Goal: Transaction & Acquisition: Purchase product/service

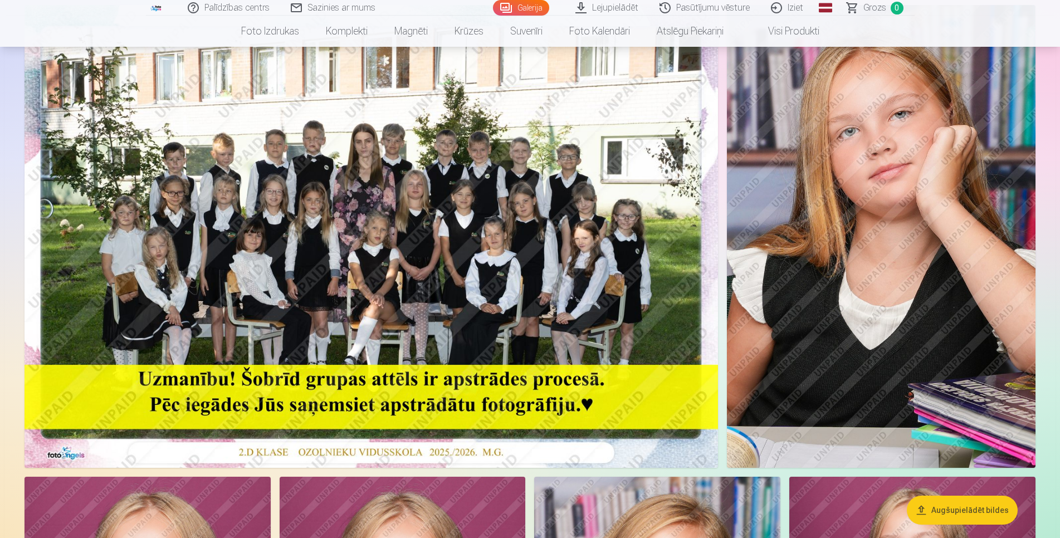
scroll to position [28, 0]
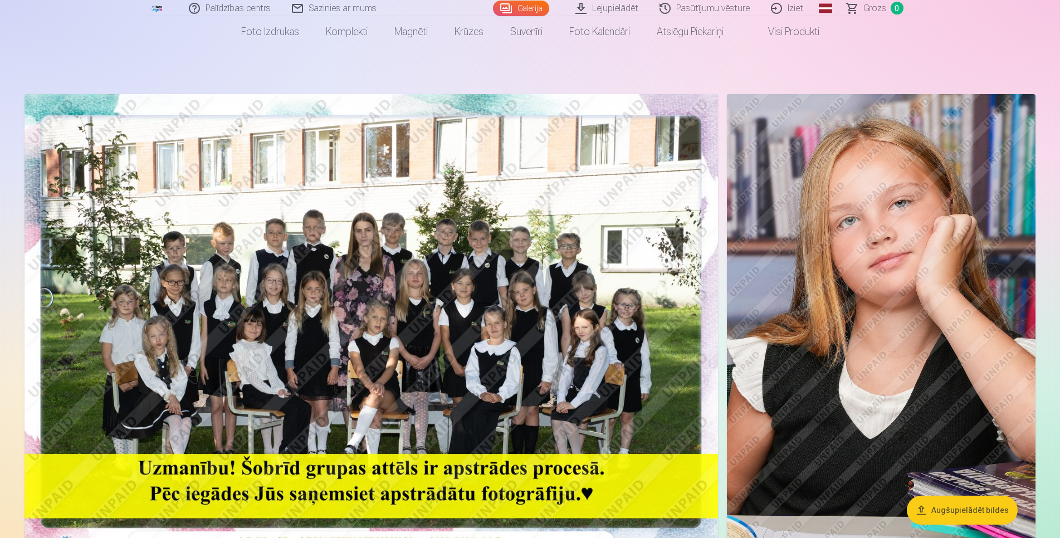
click at [344, 307] on img at bounding box center [371, 325] width 693 height 463
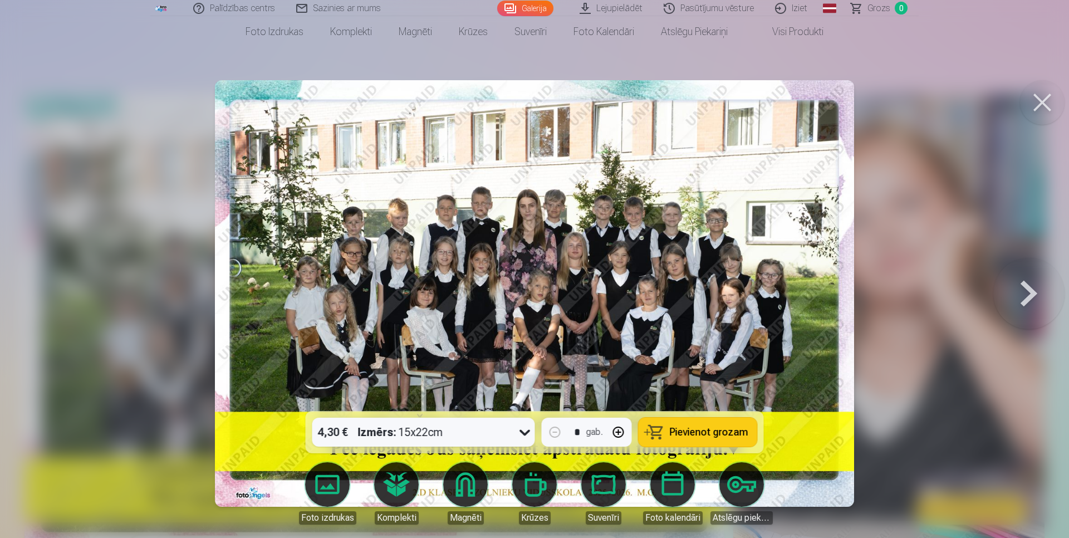
click at [526, 431] on icon at bounding box center [525, 432] width 18 height 18
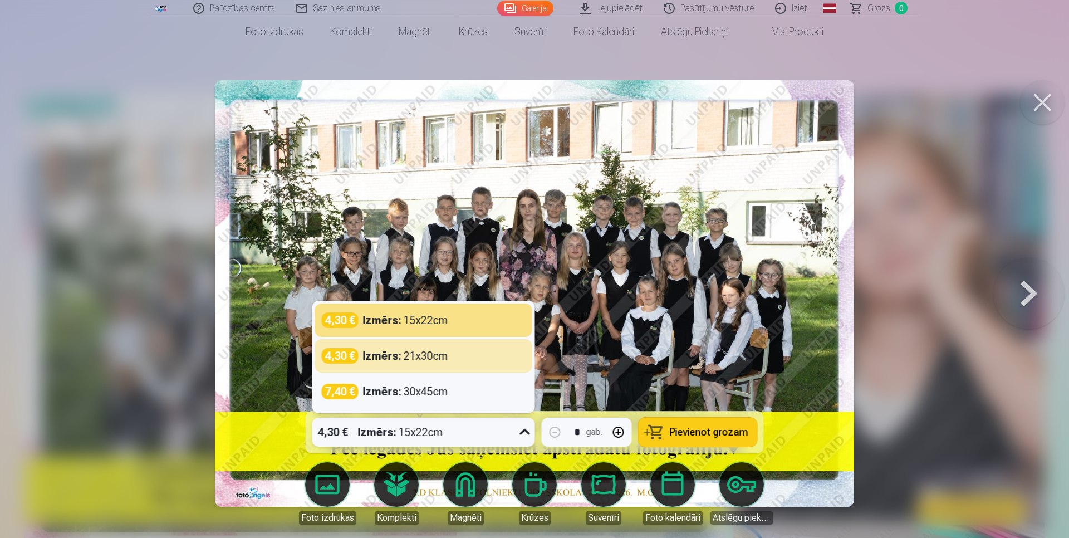
click at [424, 358] on div "Izmērs : 21x30cm" at bounding box center [405, 356] width 85 height 16
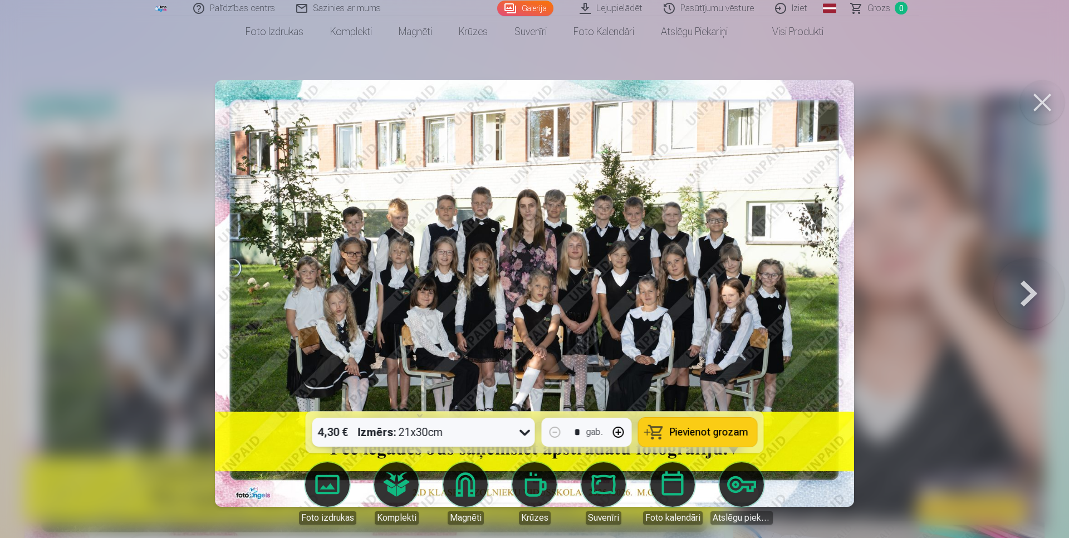
click at [719, 427] on span "Pievienot grozam" at bounding box center [709, 432] width 79 height 10
click at [1044, 104] on button at bounding box center [1042, 102] width 45 height 45
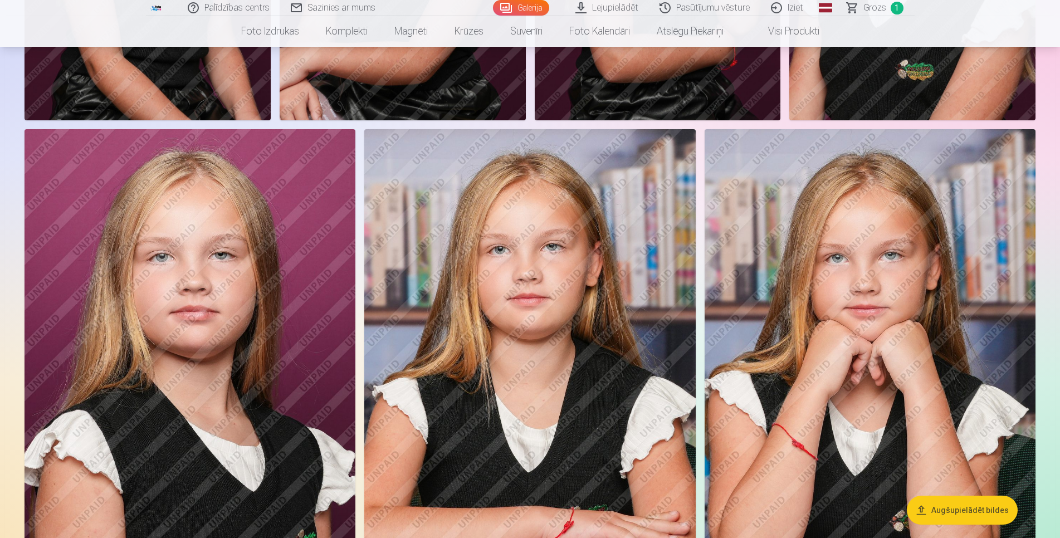
scroll to position [1392, 0]
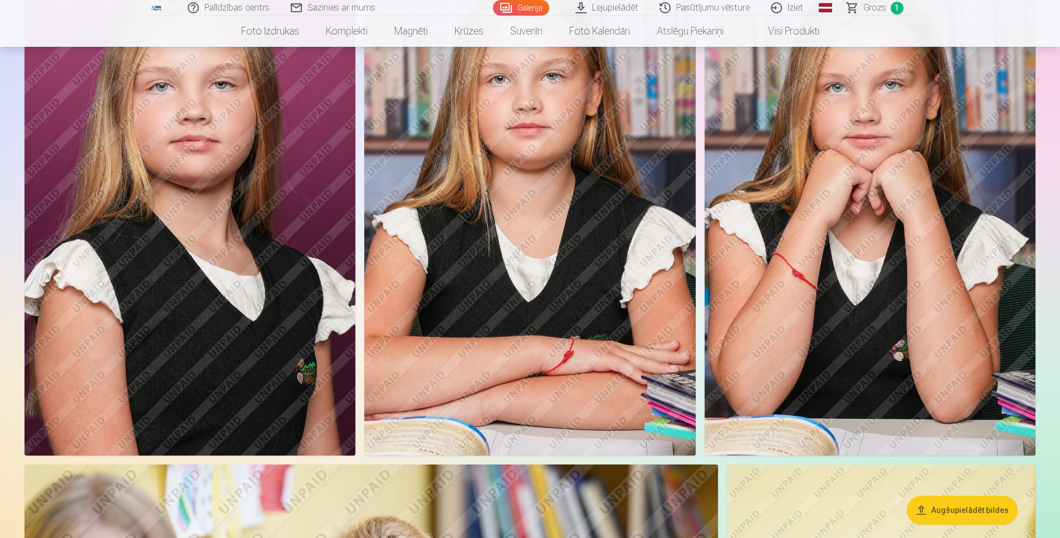
click at [863, 295] on img at bounding box center [870, 207] width 331 height 497
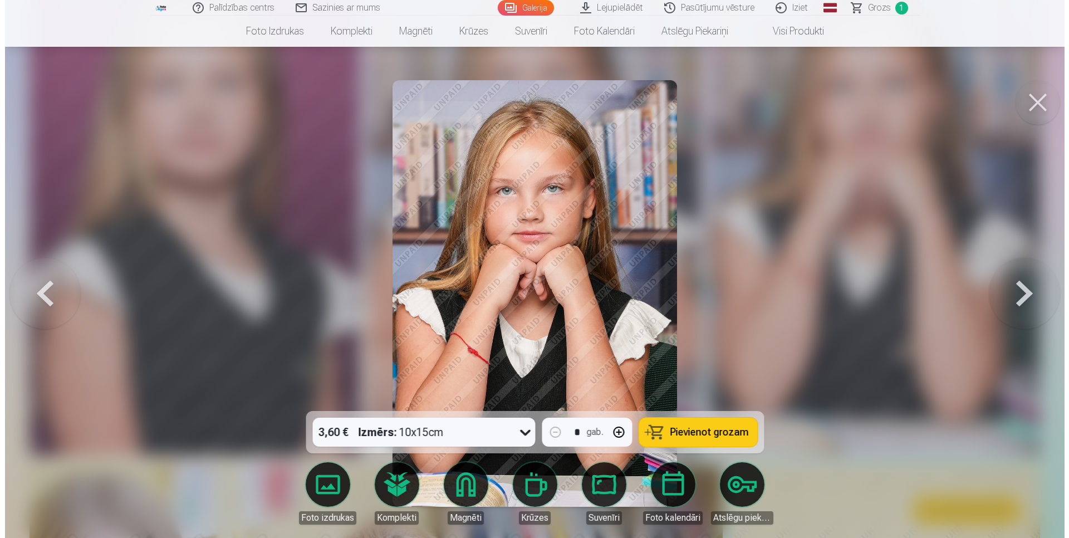
scroll to position [1403, 0]
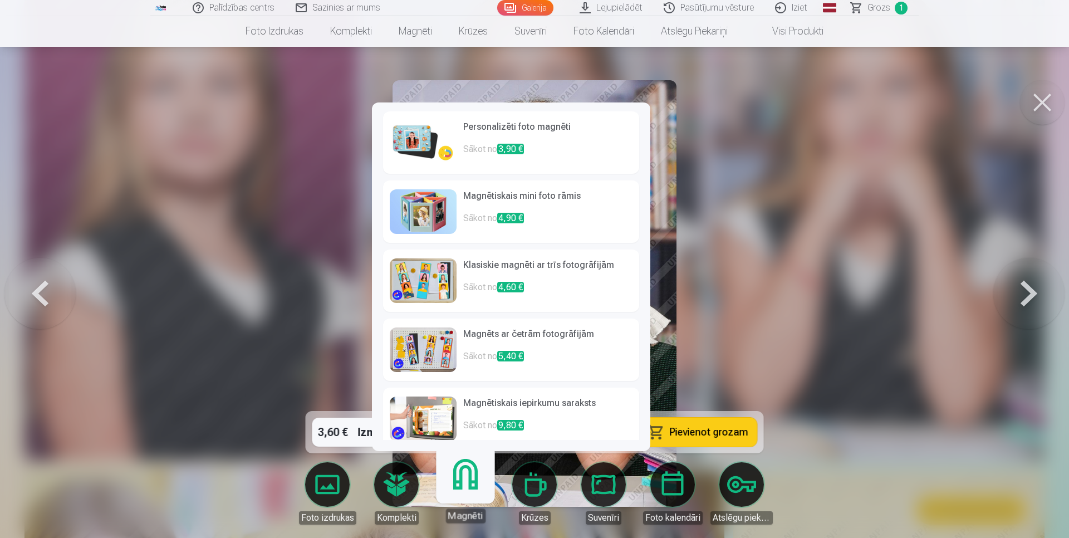
click at [460, 491] on link "Magnēti" at bounding box center [465, 489] width 69 height 69
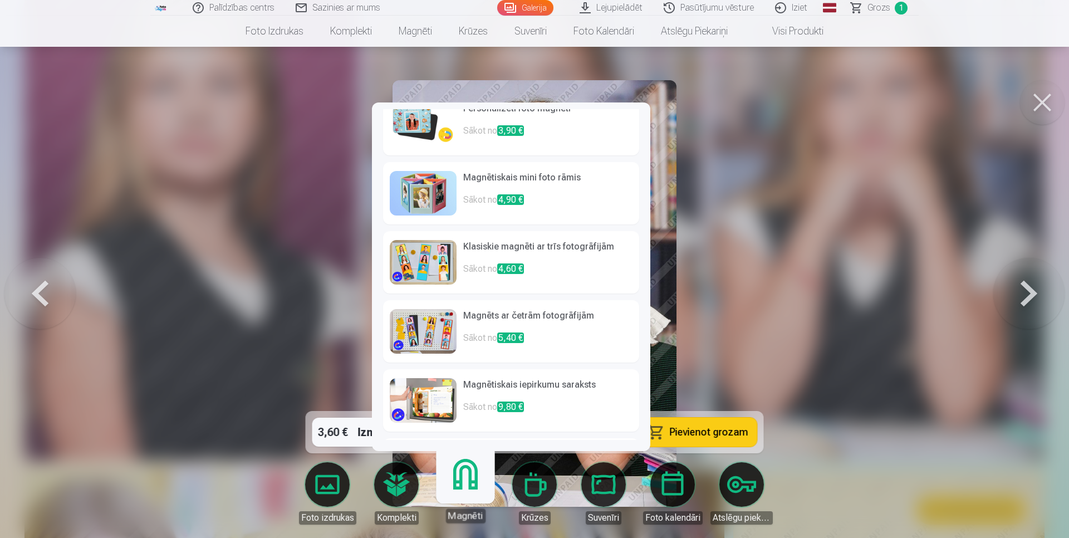
scroll to position [0, 0]
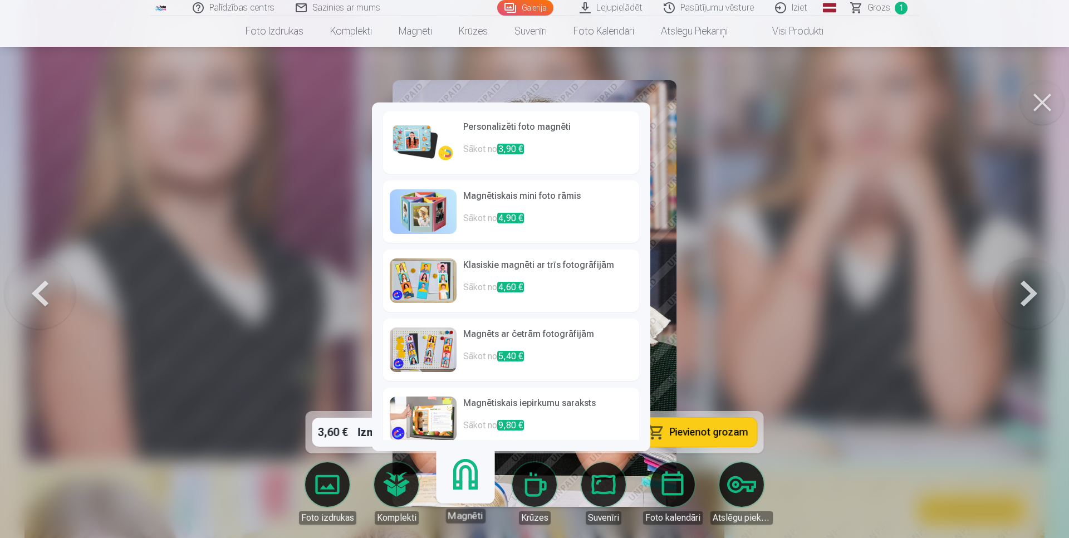
click at [537, 130] on h6 "Personalizēti foto magnēti" at bounding box center [547, 131] width 169 height 22
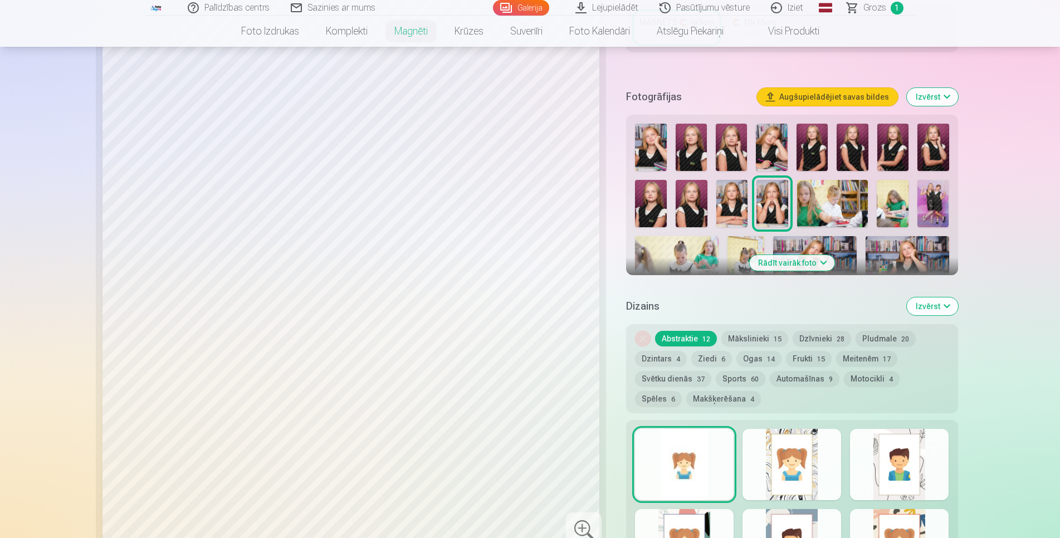
scroll to position [341, 0]
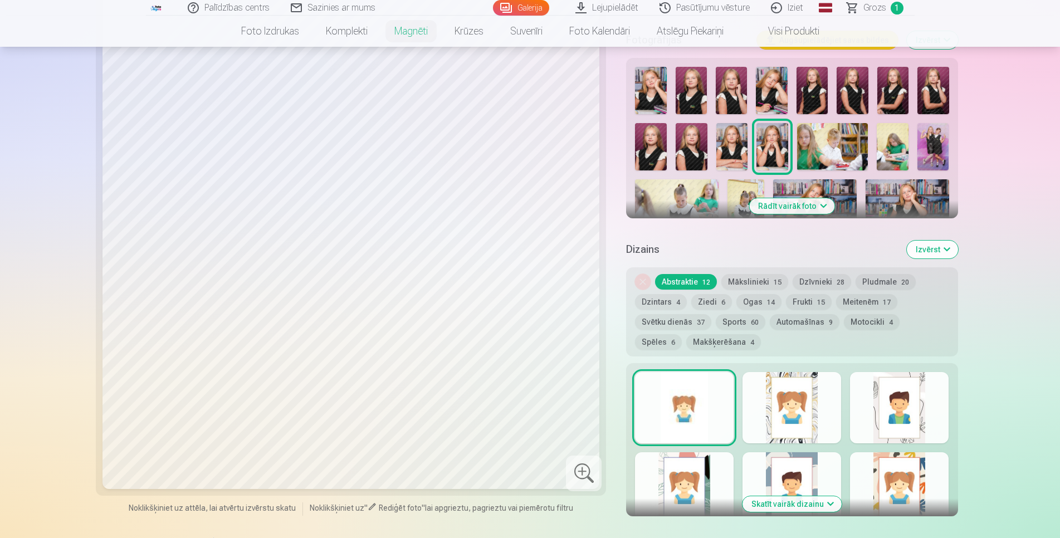
click at [814, 198] on button "Rādīt vairāk foto" at bounding box center [791, 206] width 85 height 16
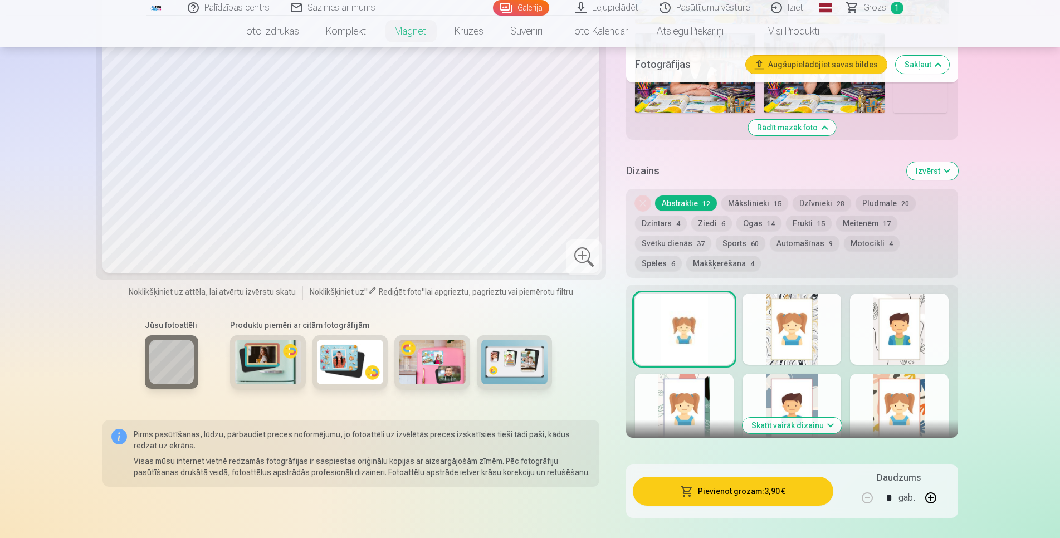
scroll to position [909, 0]
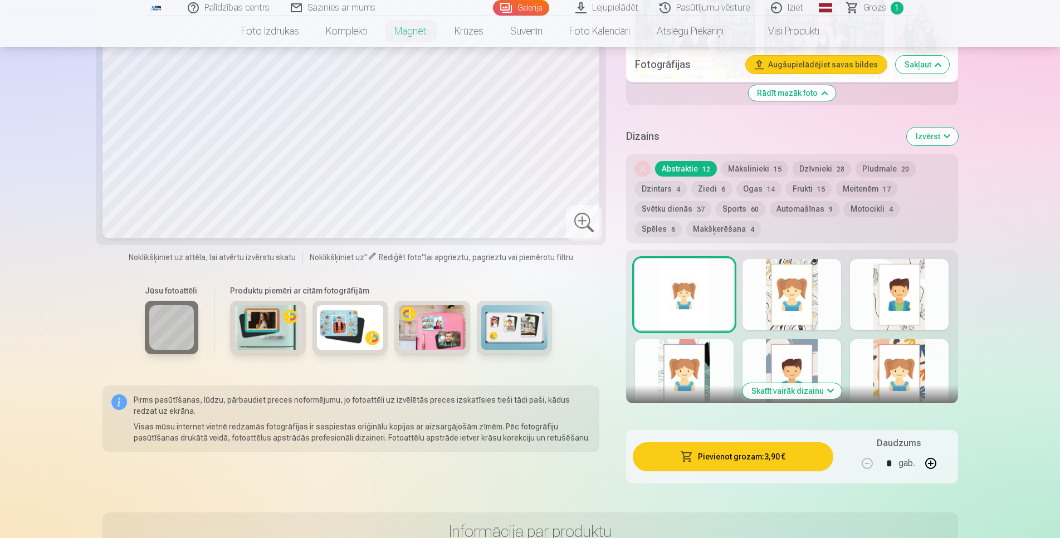
click at [798, 383] on button "Skatīt vairāk dizainu" at bounding box center [791, 391] width 99 height 16
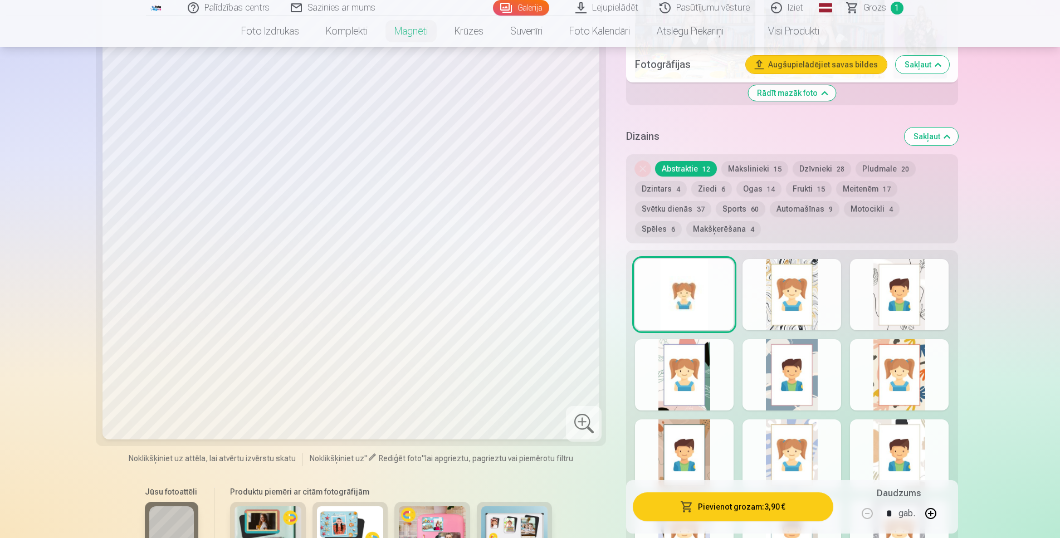
click at [810, 291] on div at bounding box center [791, 294] width 99 height 71
click at [893, 272] on div at bounding box center [899, 294] width 99 height 71
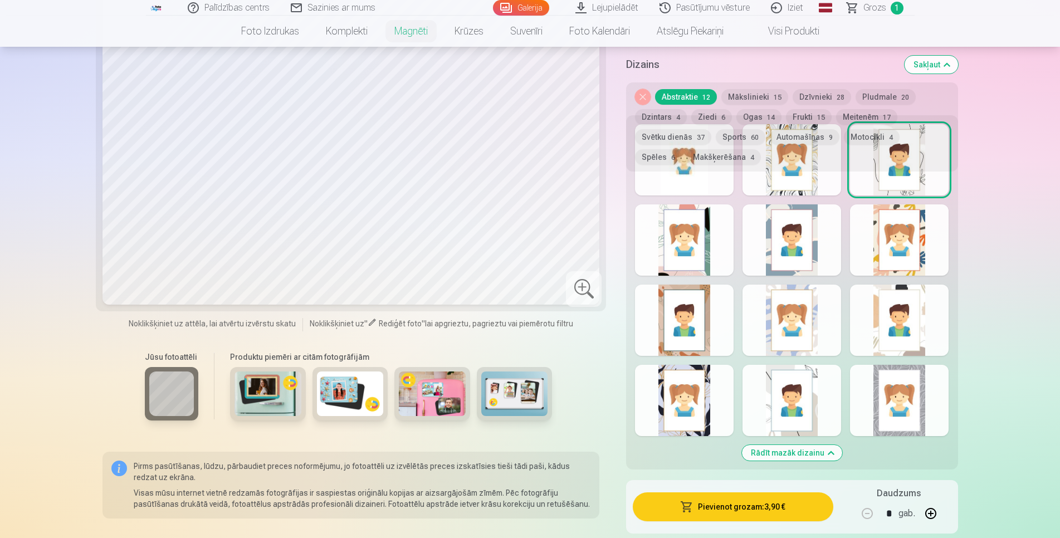
scroll to position [1079, 0]
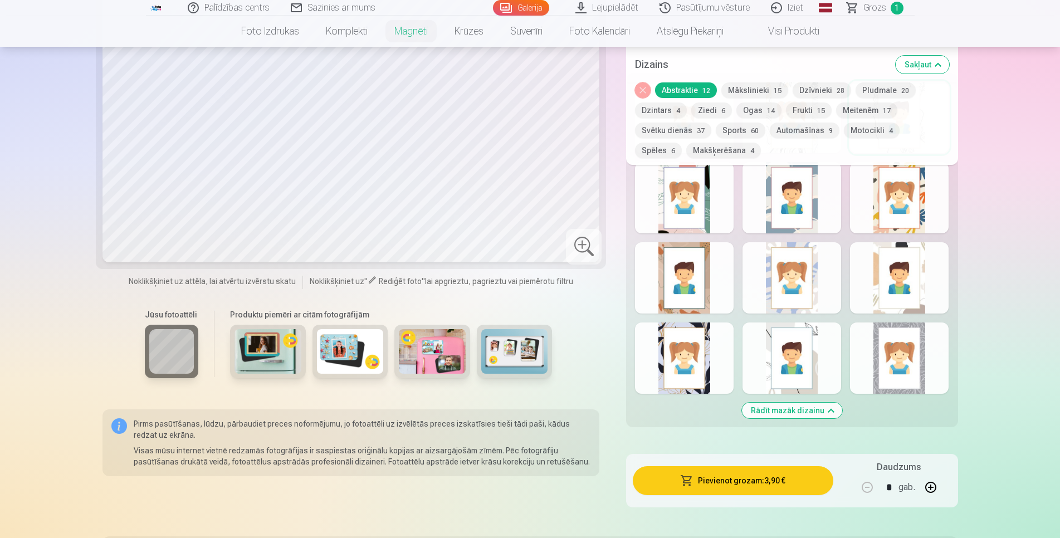
click at [804, 403] on button "Rādīt mazāk dizainu" at bounding box center [792, 411] width 100 height 16
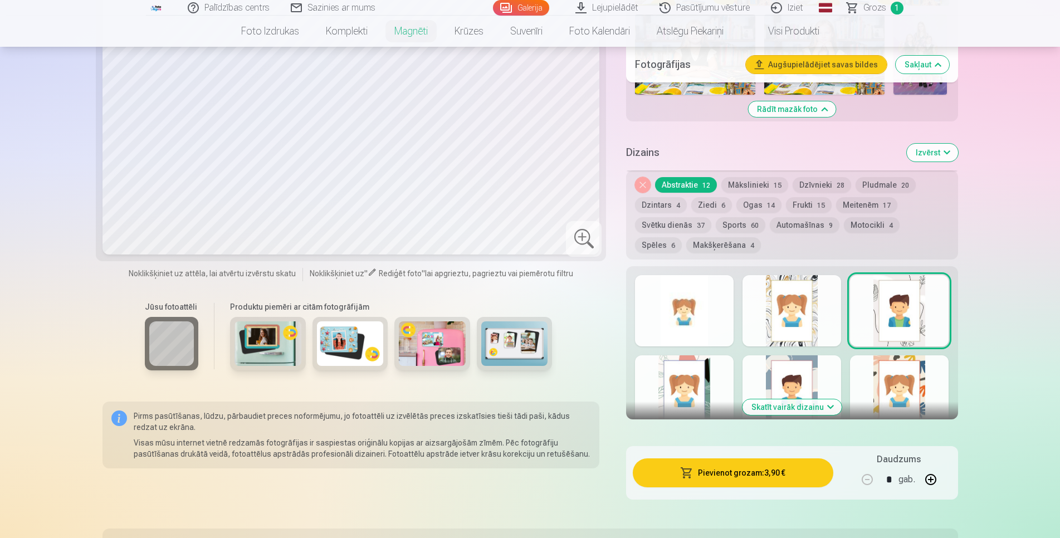
click at [806, 399] on button "Skatīt vairāk dizainu" at bounding box center [791, 407] width 99 height 16
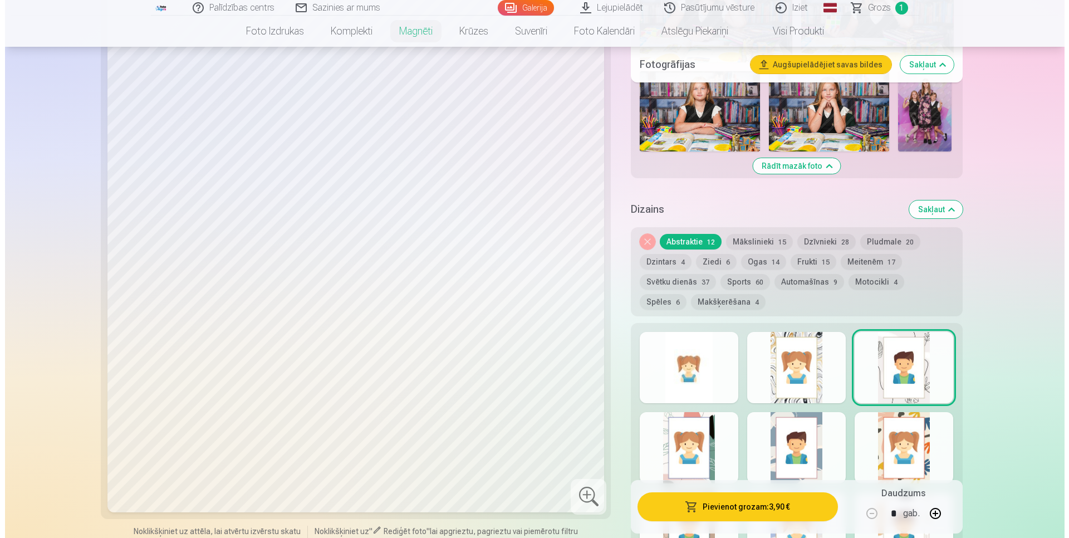
scroll to position [722, 0]
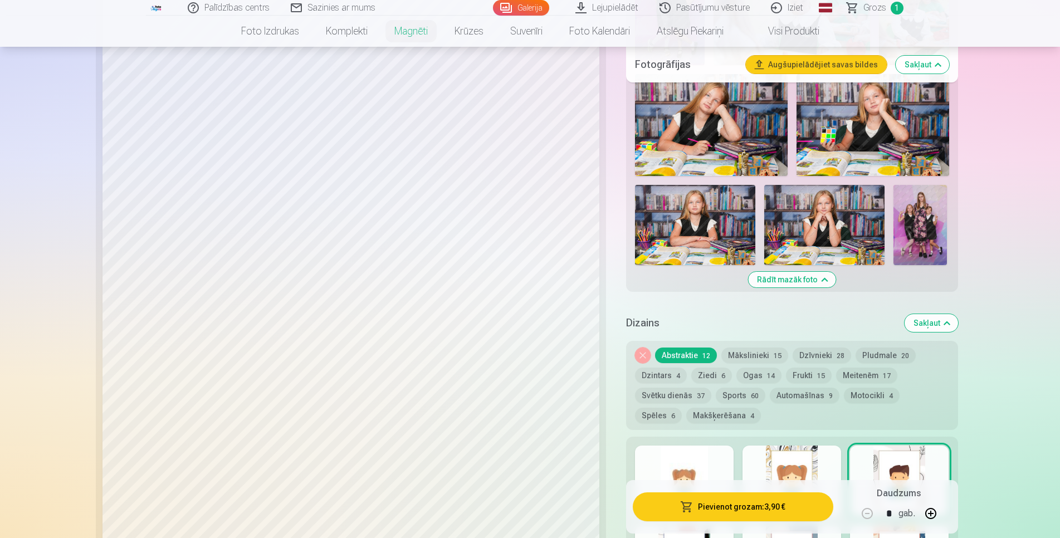
click at [933, 512] on button "button" at bounding box center [930, 513] width 27 height 27
type input "*"
click at [754, 511] on button "Pievienot grozam : 7,80 €" at bounding box center [733, 506] width 200 height 29
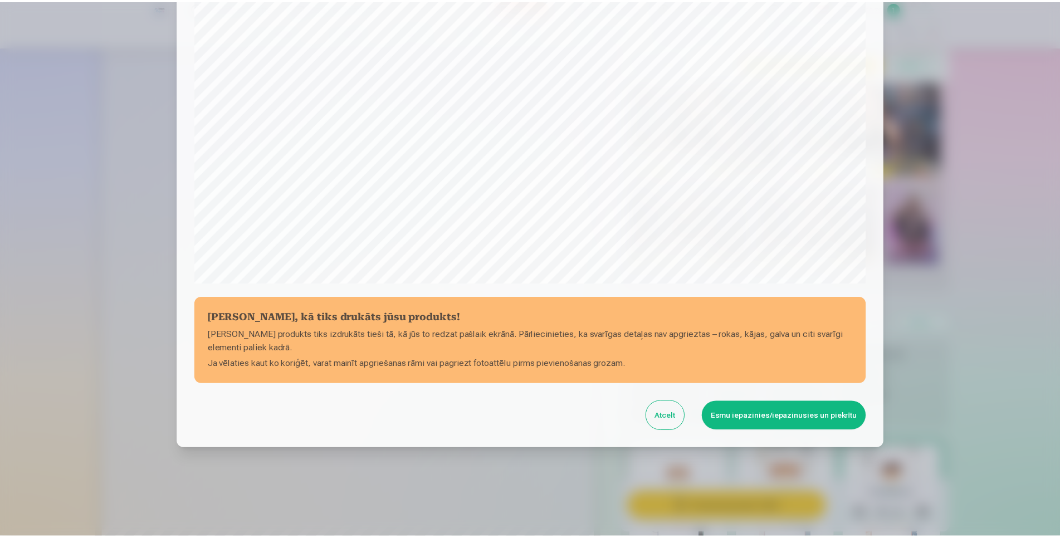
scroll to position [264, 0]
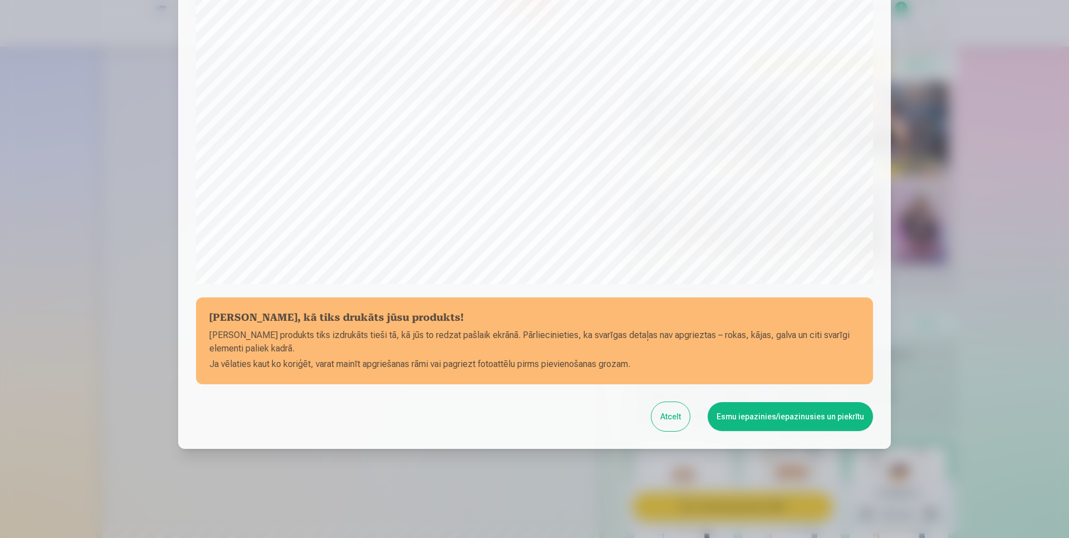
click at [779, 411] on button "Esmu iepazinies/iepazinusies un piekrītu" at bounding box center [790, 416] width 165 height 29
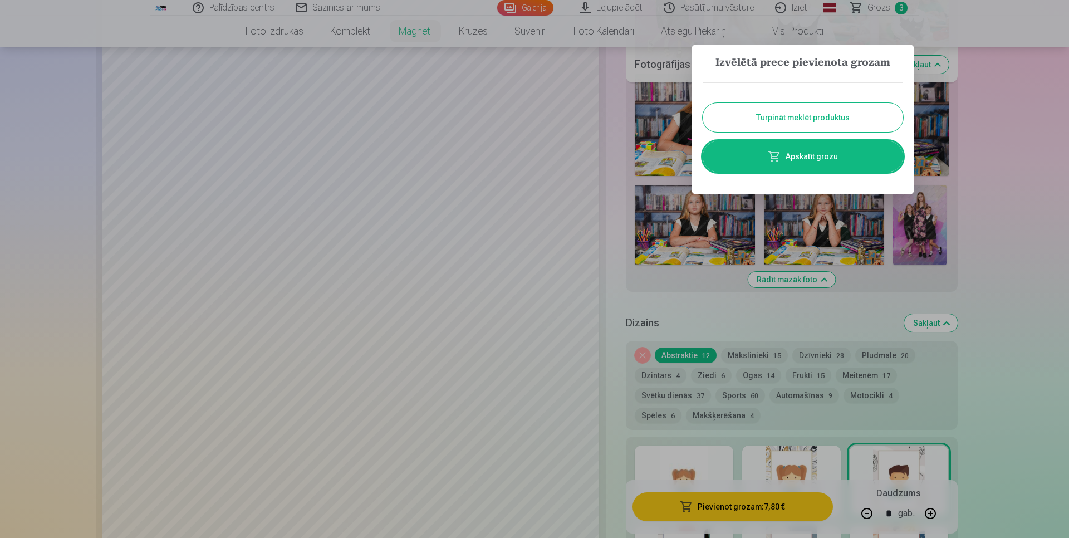
click at [846, 118] on button "Turpināt meklēt produktus" at bounding box center [803, 117] width 201 height 29
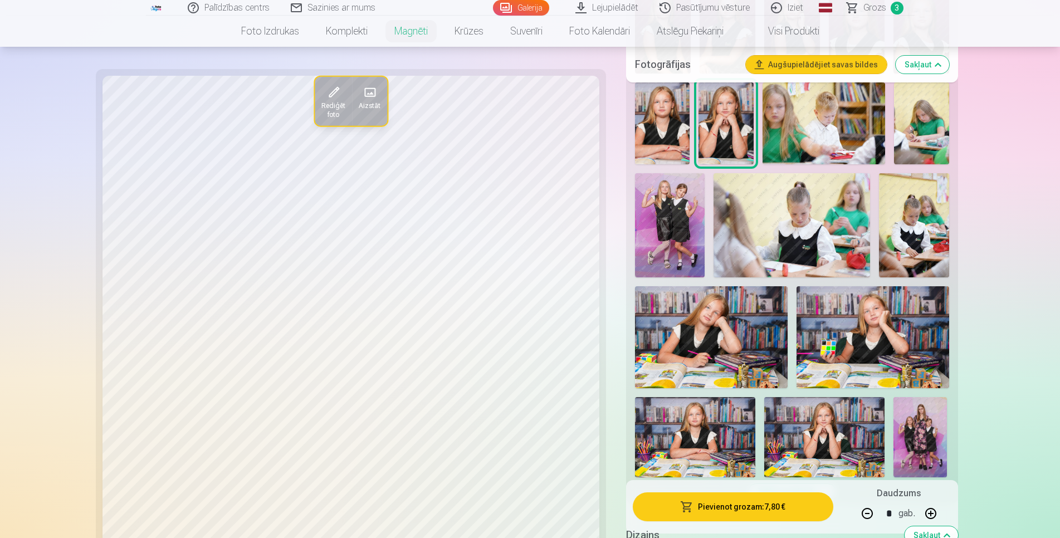
scroll to position [495, 0]
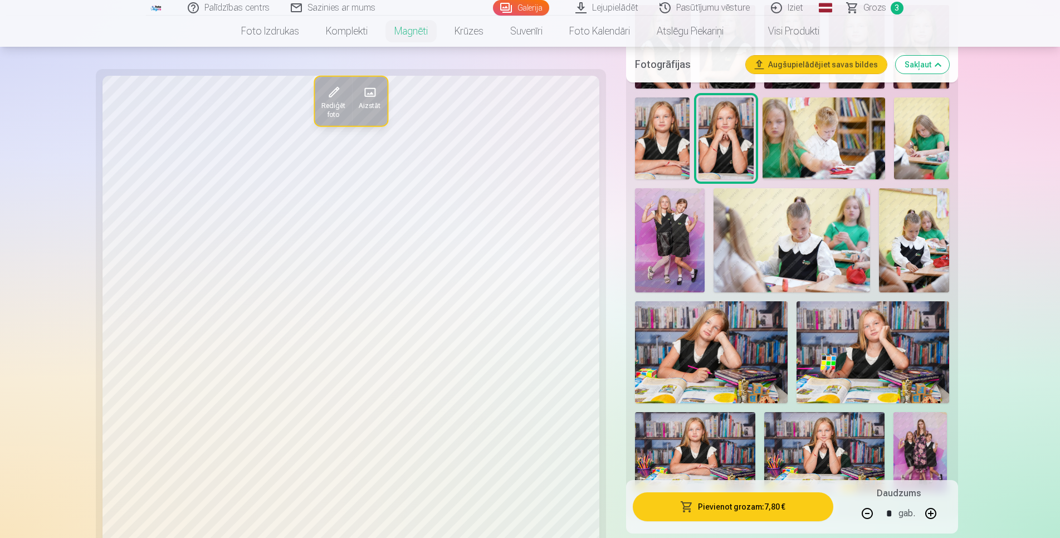
click at [682, 252] on img at bounding box center [670, 240] width 70 height 105
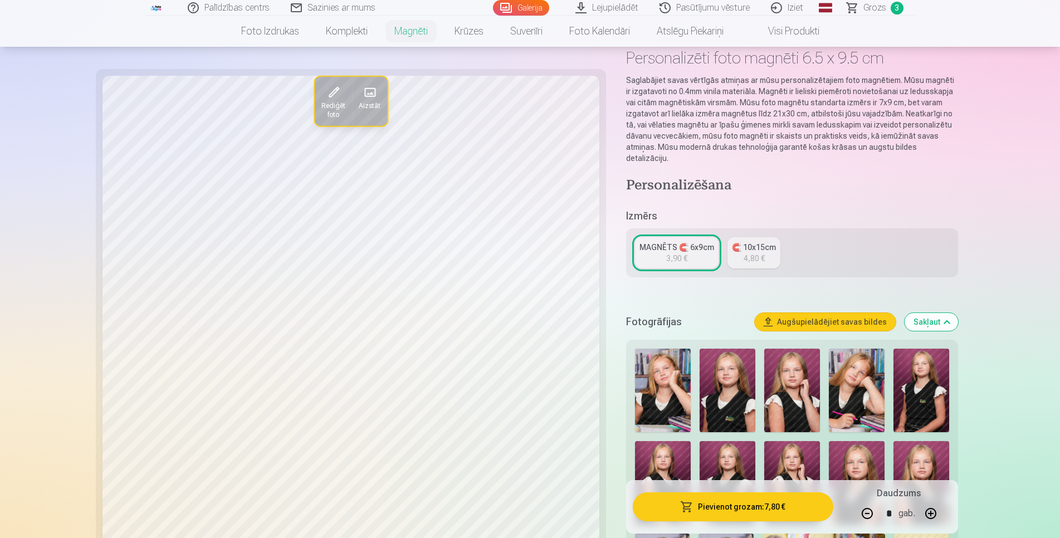
scroll to position [57, 0]
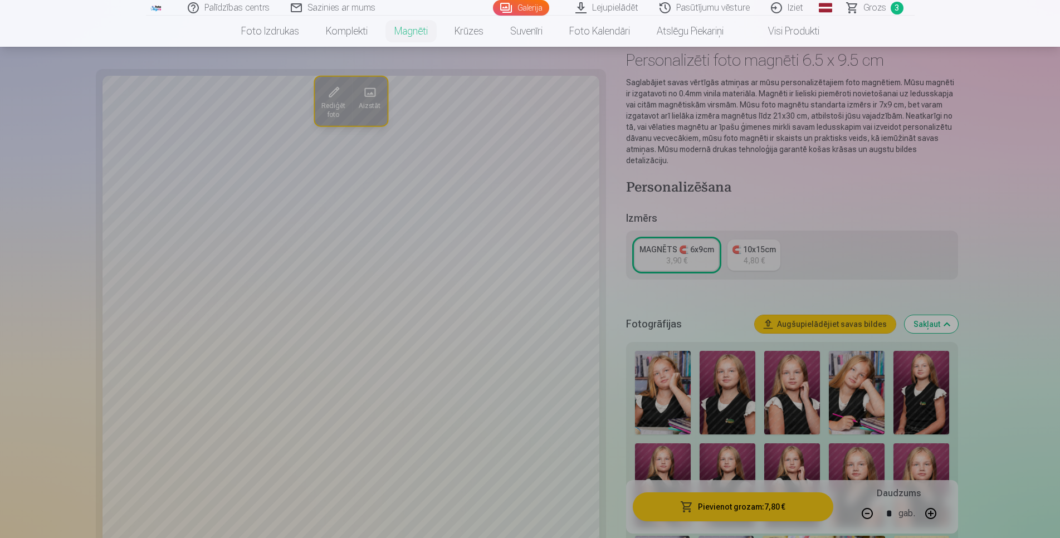
click at [258, 26] on link "Foto izdrukas" at bounding box center [270, 31] width 85 height 31
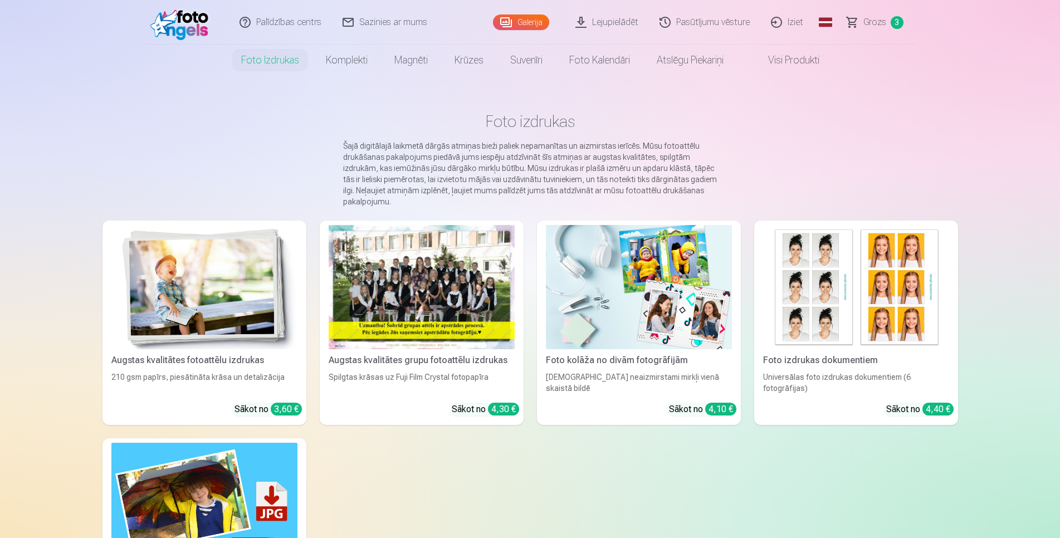
click at [531, 19] on link "Galerija" at bounding box center [521, 22] width 56 height 16
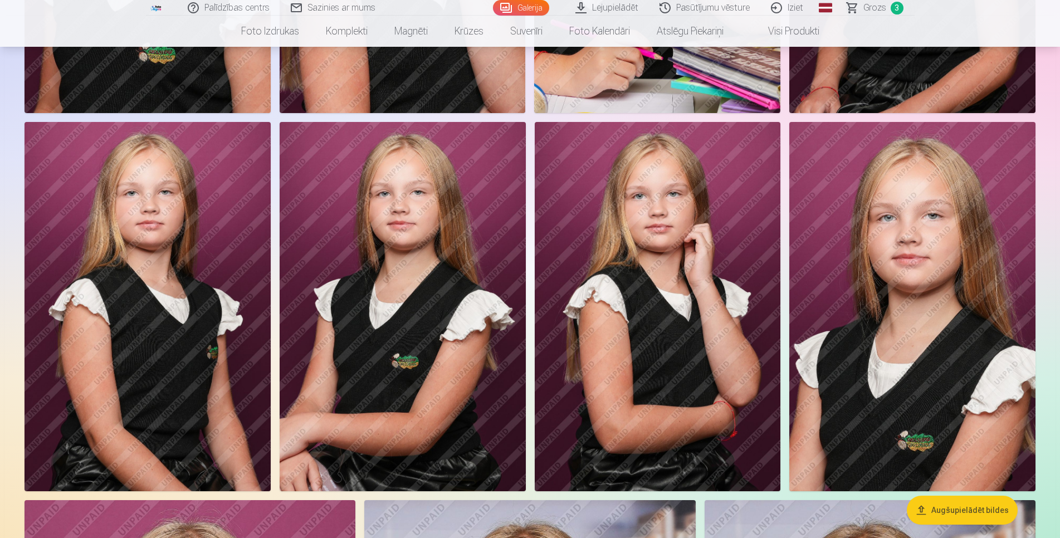
scroll to position [852, 0]
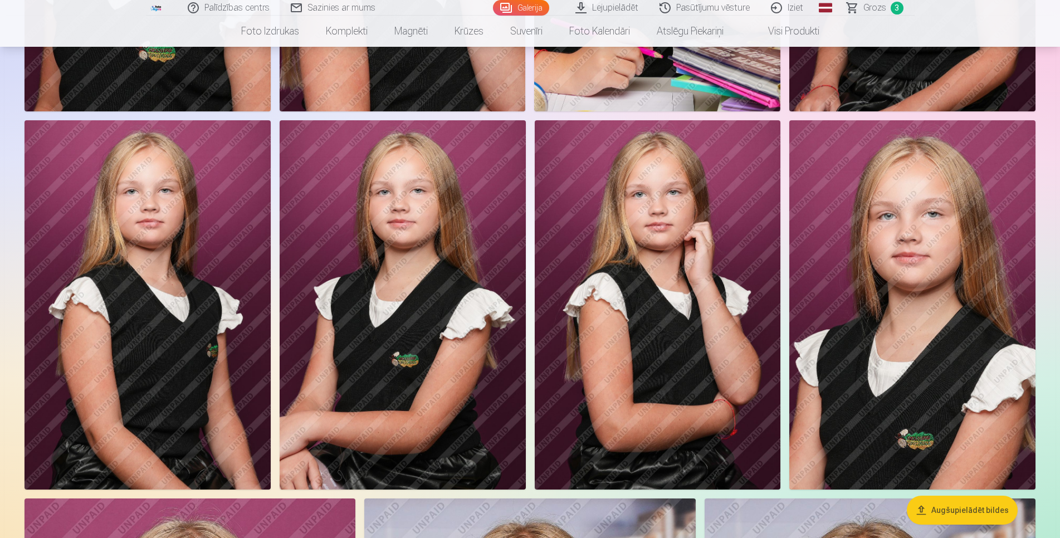
click at [682, 402] on img at bounding box center [658, 304] width 246 height 369
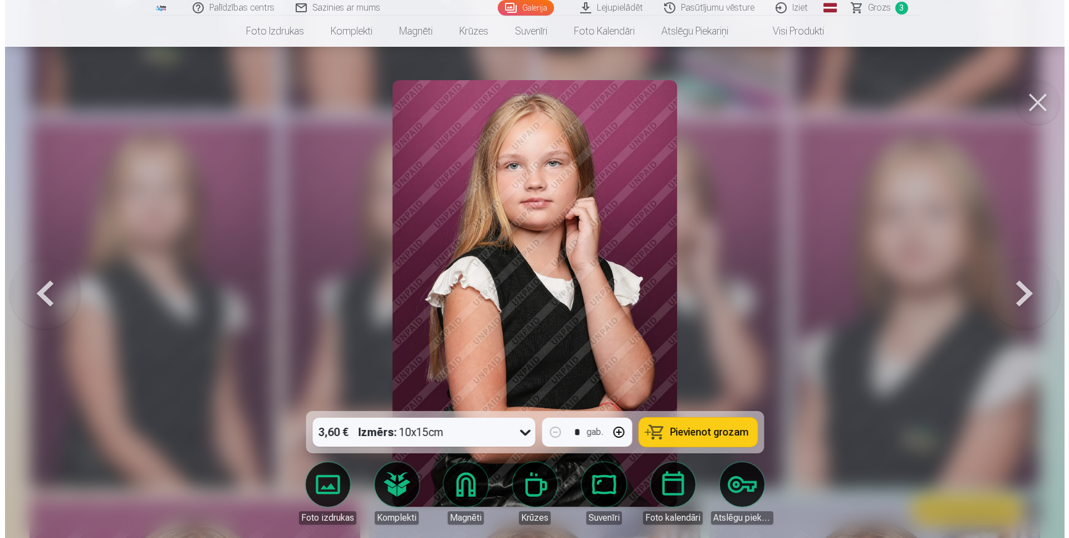
scroll to position [856, 0]
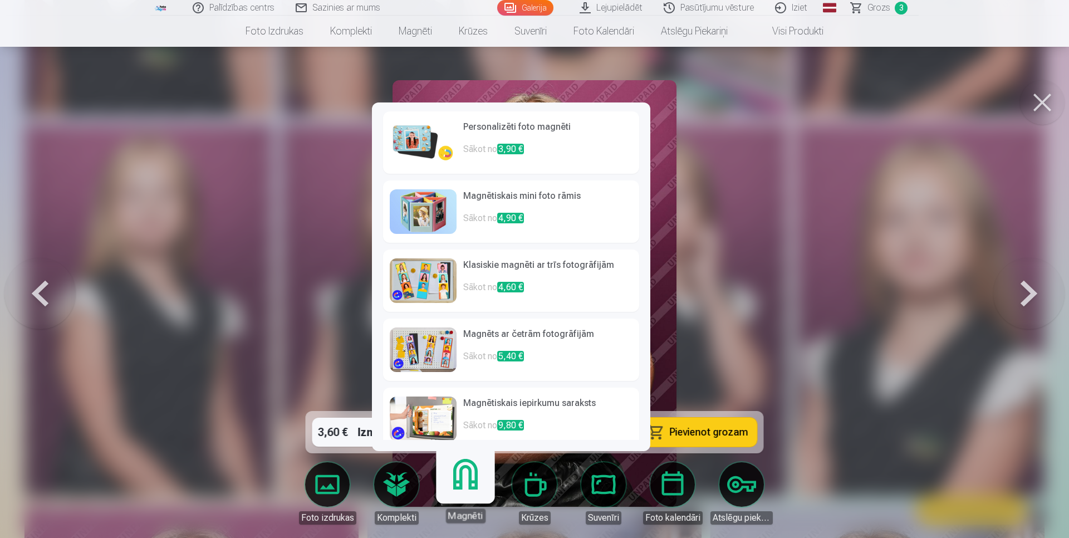
click at [457, 481] on link "Magnēti" at bounding box center [465, 489] width 69 height 69
click at [481, 131] on h6 "Personalizēti foto magnēti" at bounding box center [547, 131] width 169 height 22
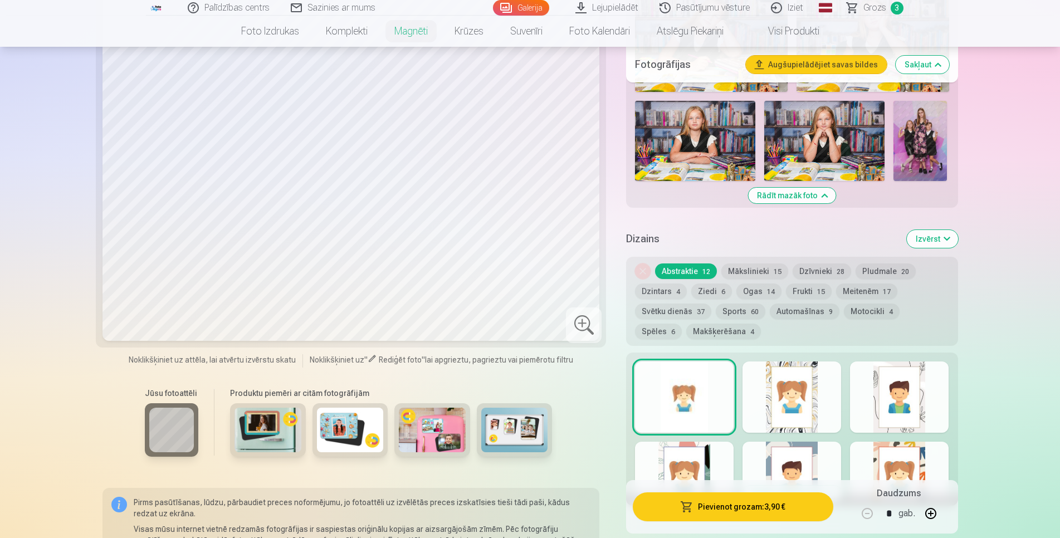
scroll to position [909, 0]
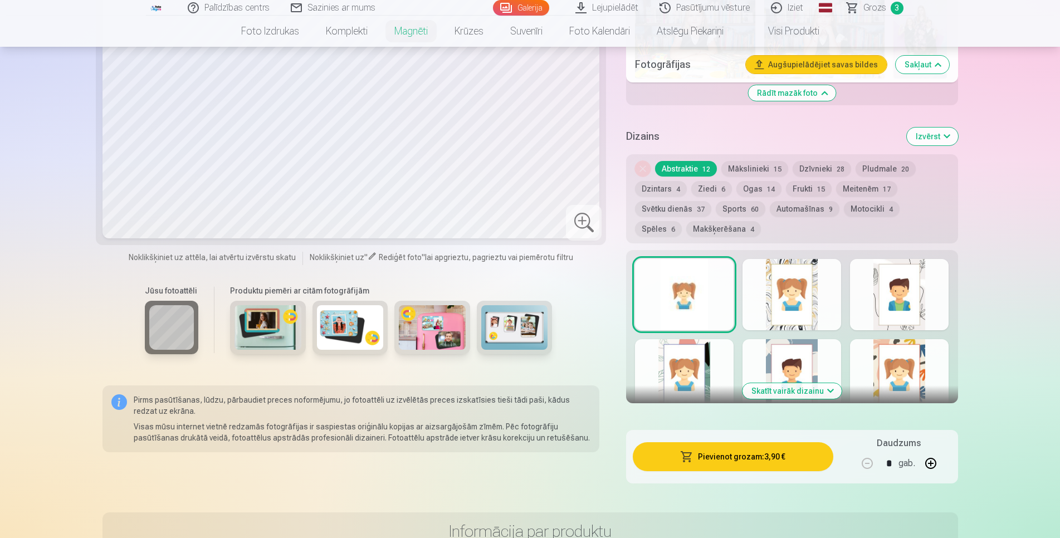
click at [812, 383] on button "Skatīt vairāk dizainu" at bounding box center [791, 391] width 99 height 16
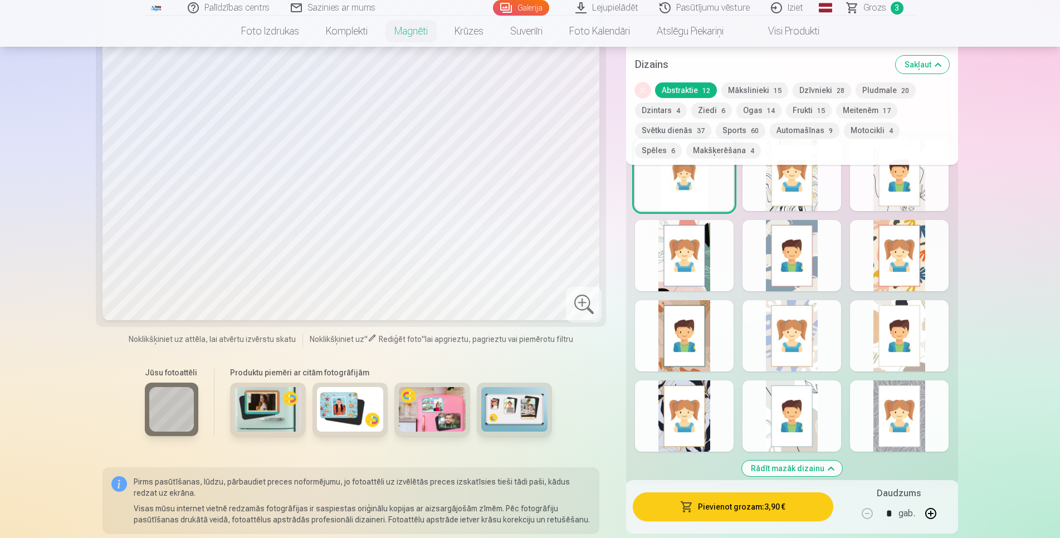
scroll to position [1023, 0]
click at [815, 381] on div at bounding box center [791, 414] width 99 height 71
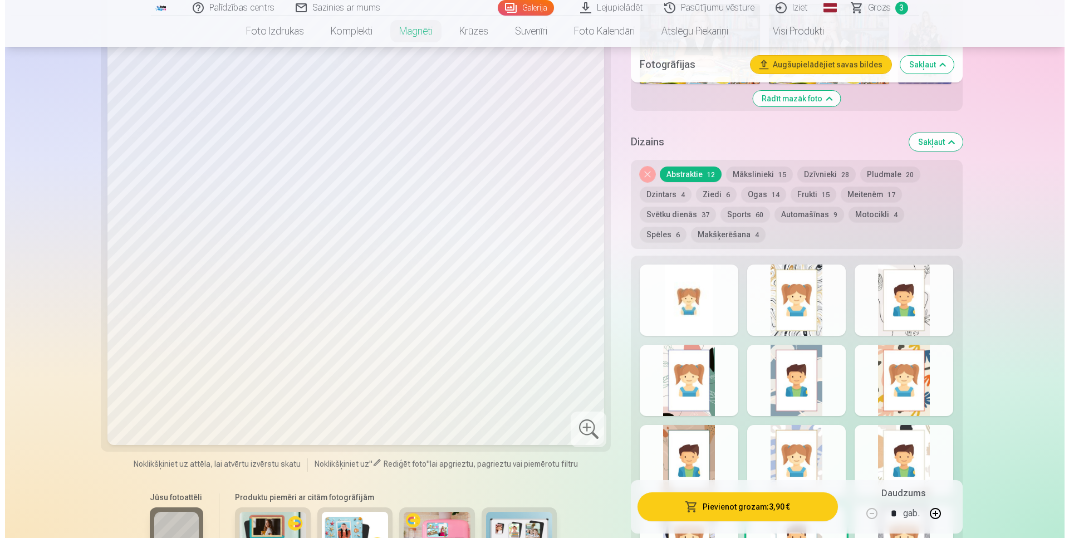
scroll to position [966, 0]
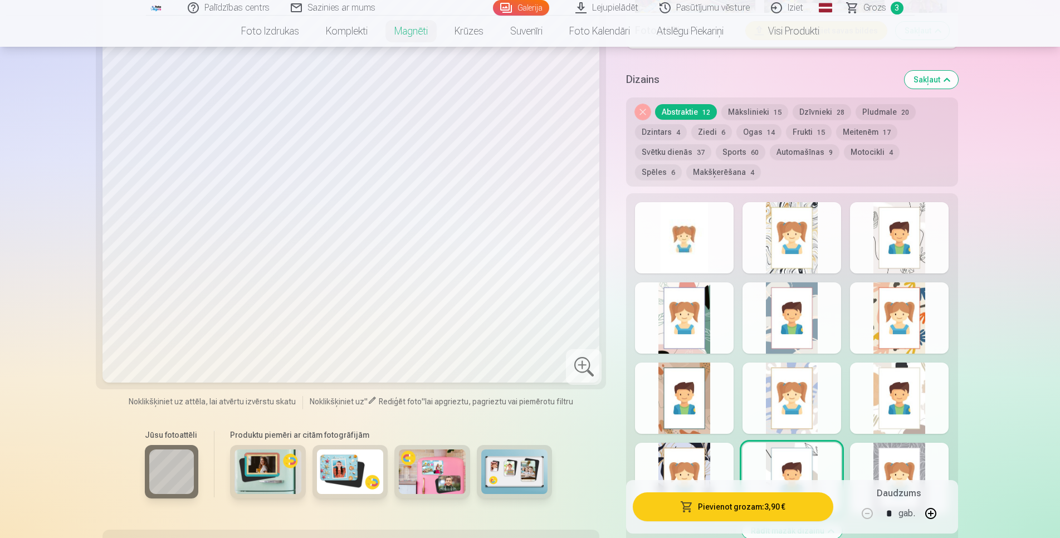
click at [785, 515] on button "Pievienot grozam : 3,90 €" at bounding box center [733, 506] width 200 height 29
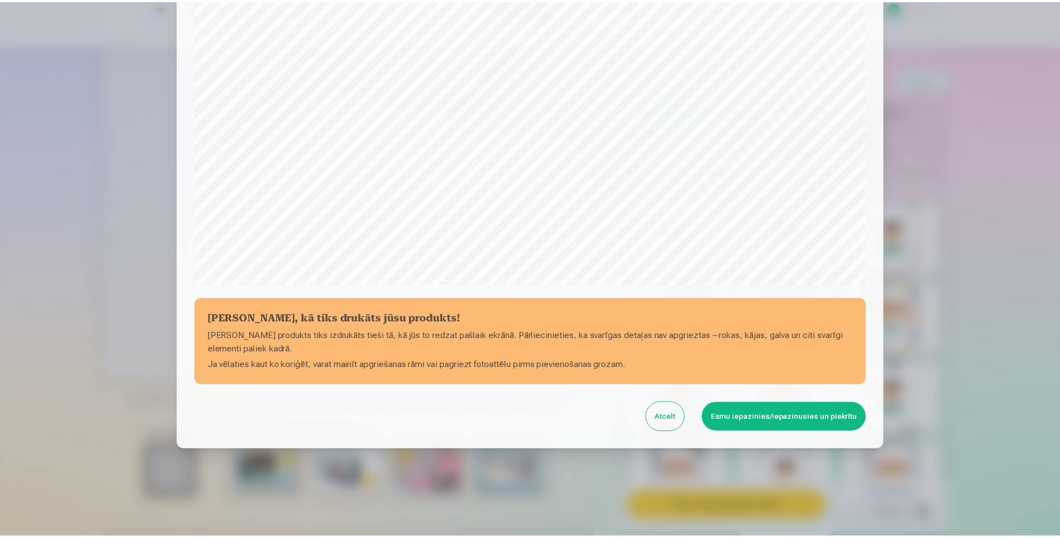
scroll to position [264, 0]
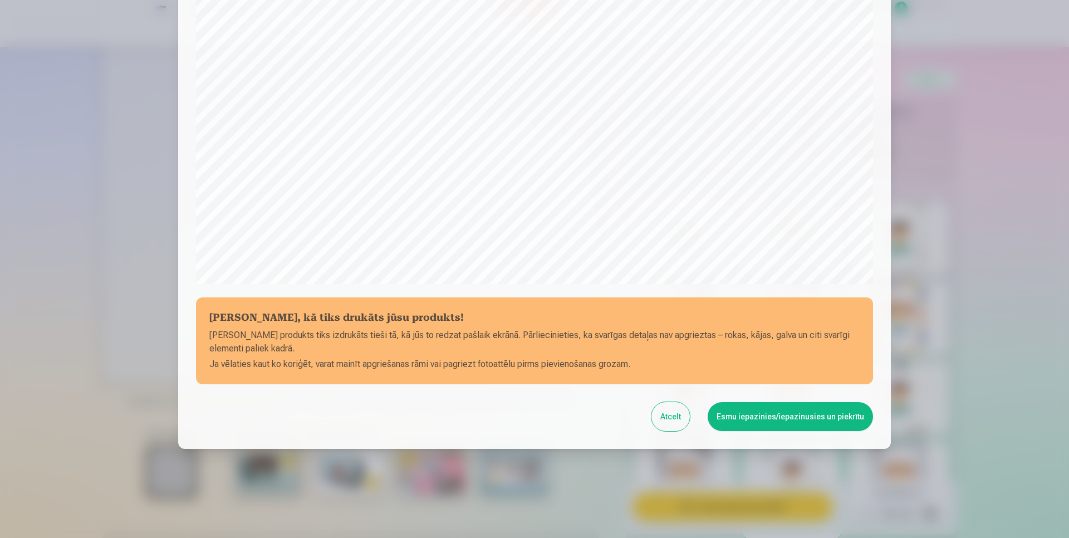
click at [783, 418] on button "Esmu iepazinies/iepazinusies un piekrītu" at bounding box center [790, 416] width 165 height 29
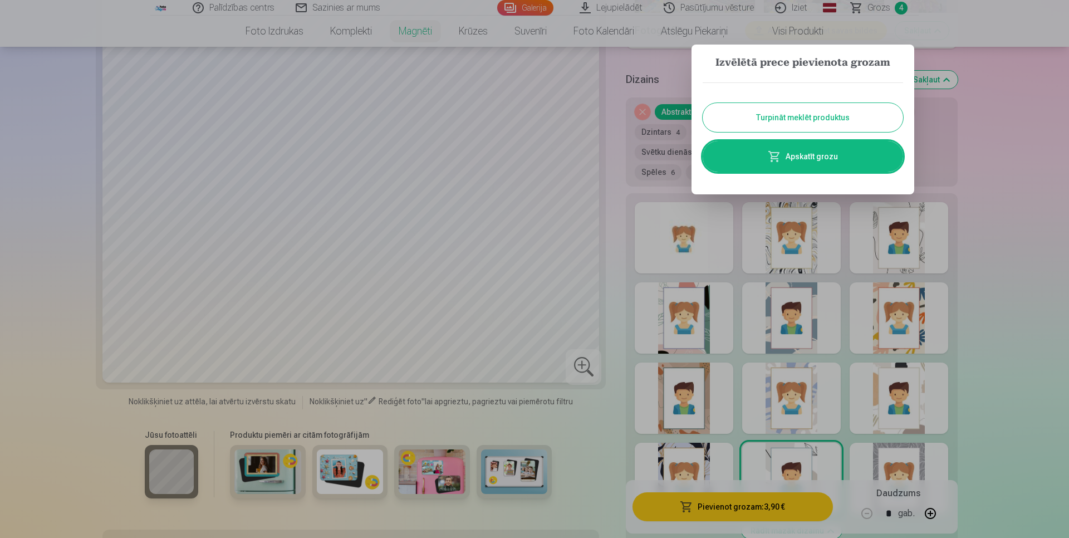
click at [1017, 247] on div at bounding box center [534, 269] width 1069 height 538
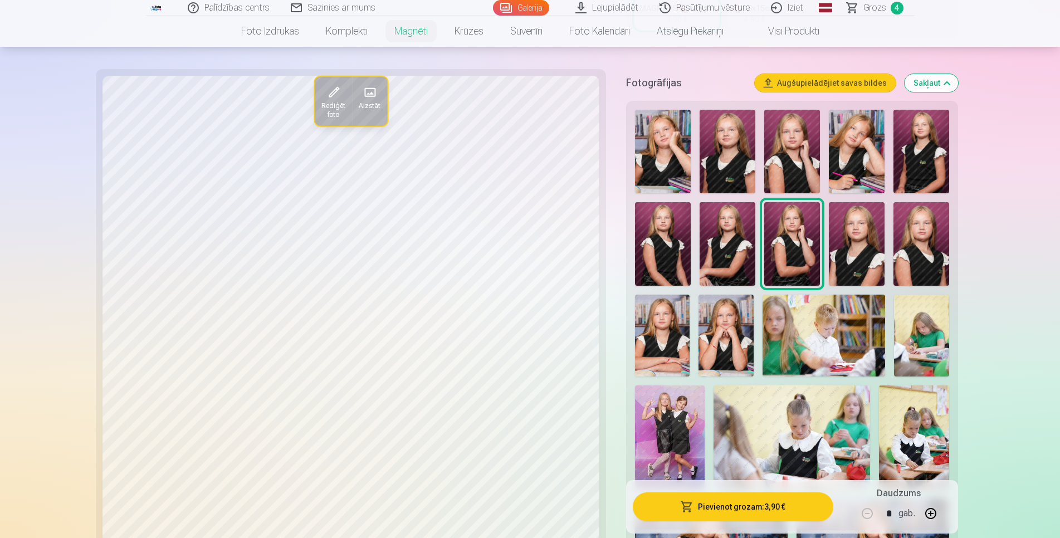
scroll to position [170, 0]
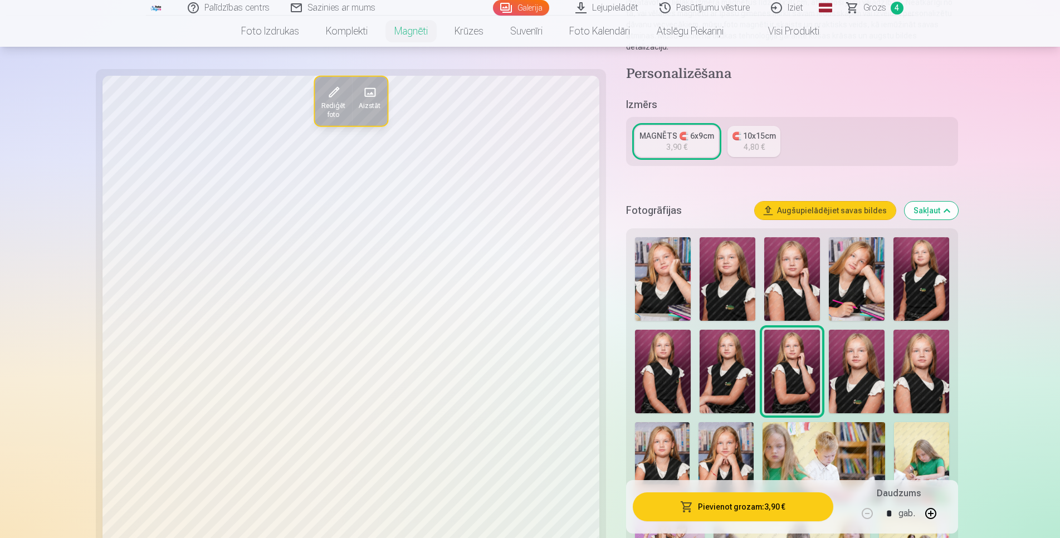
click at [879, 202] on button "Augšupielādējiet savas bildes" at bounding box center [825, 211] width 141 height 18
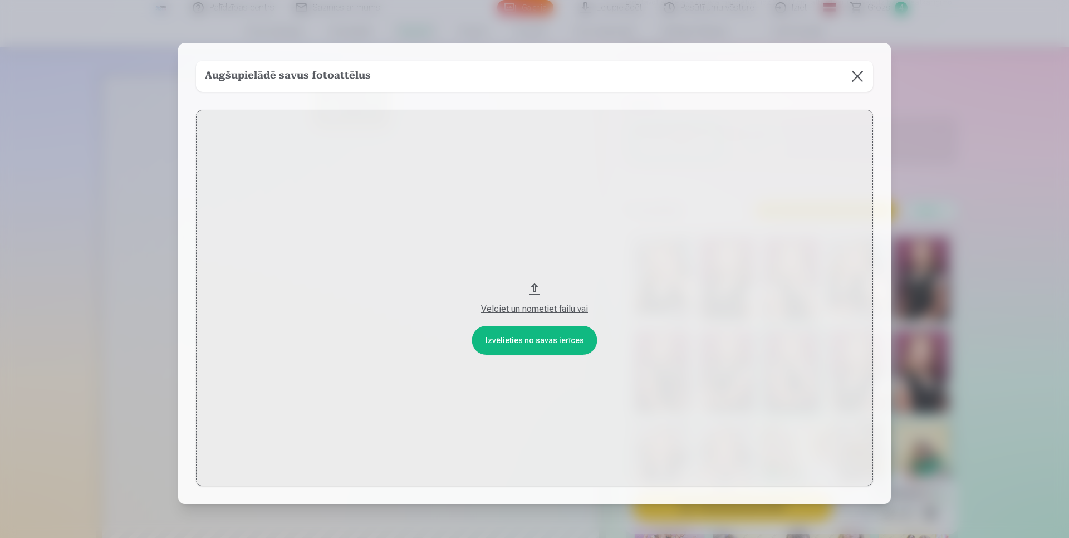
click at [859, 70] on button at bounding box center [857, 76] width 31 height 31
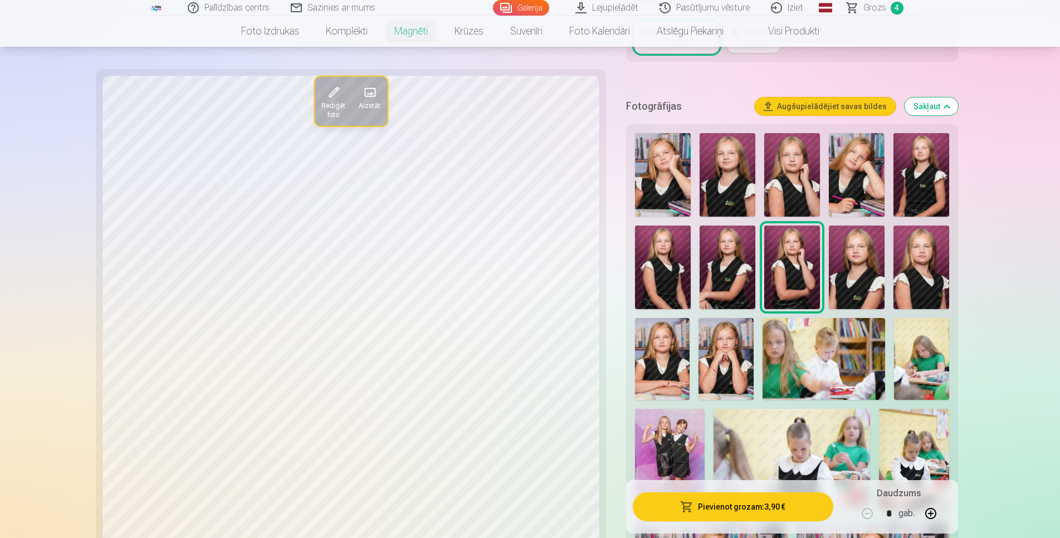
scroll to position [57, 0]
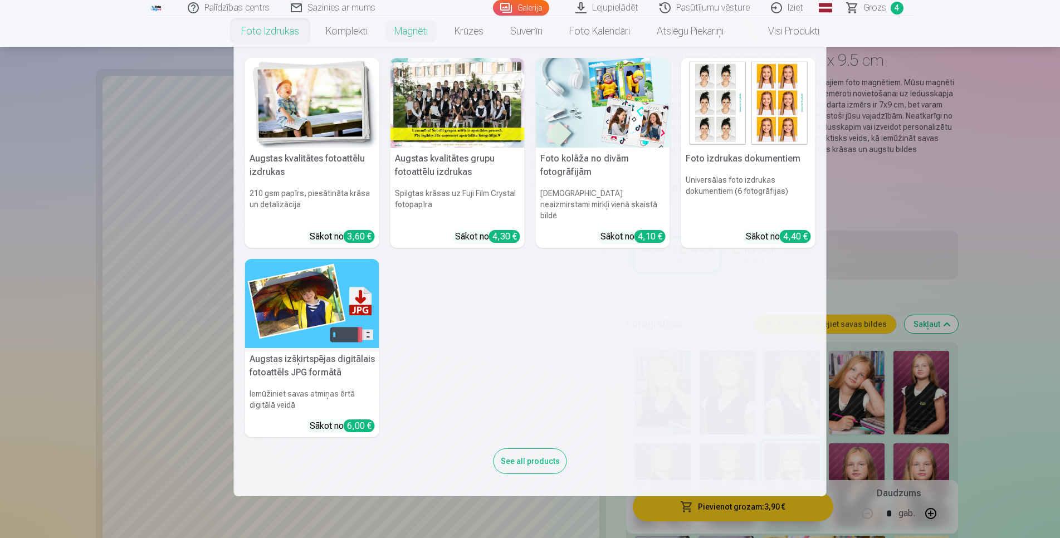
click at [285, 36] on link "Foto izdrukas" at bounding box center [270, 31] width 85 height 31
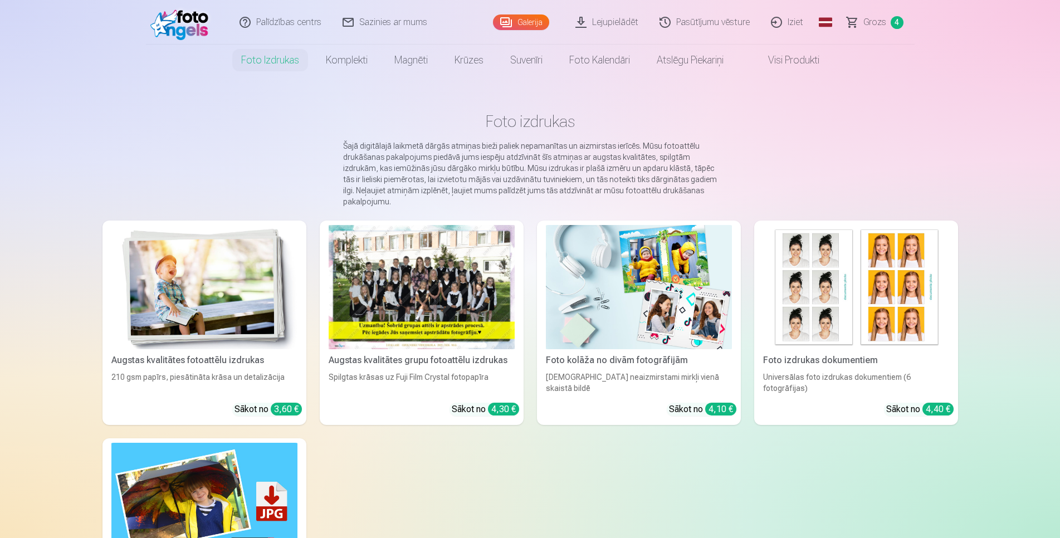
click at [525, 21] on link "Galerija" at bounding box center [521, 22] width 56 height 16
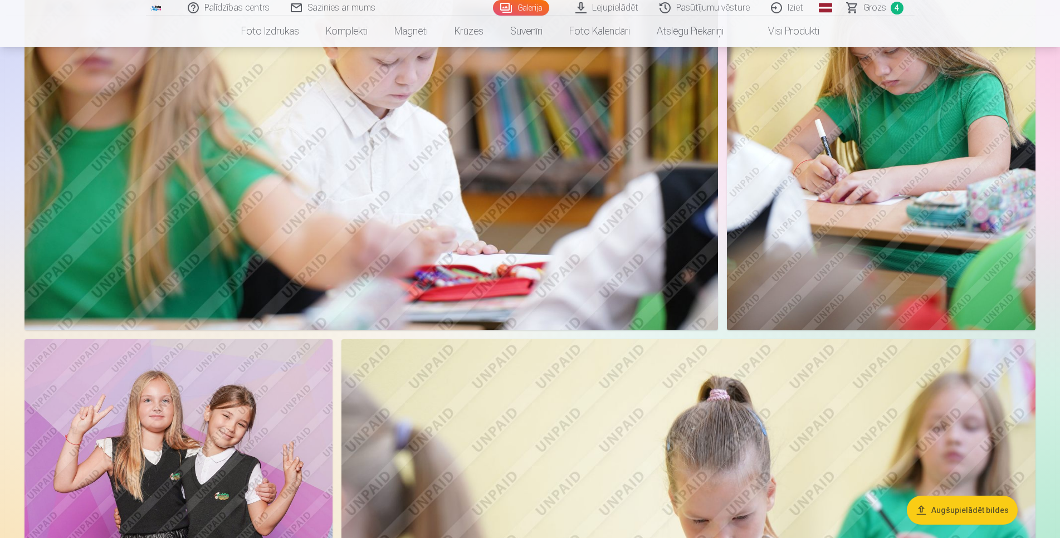
scroll to position [1875, 0]
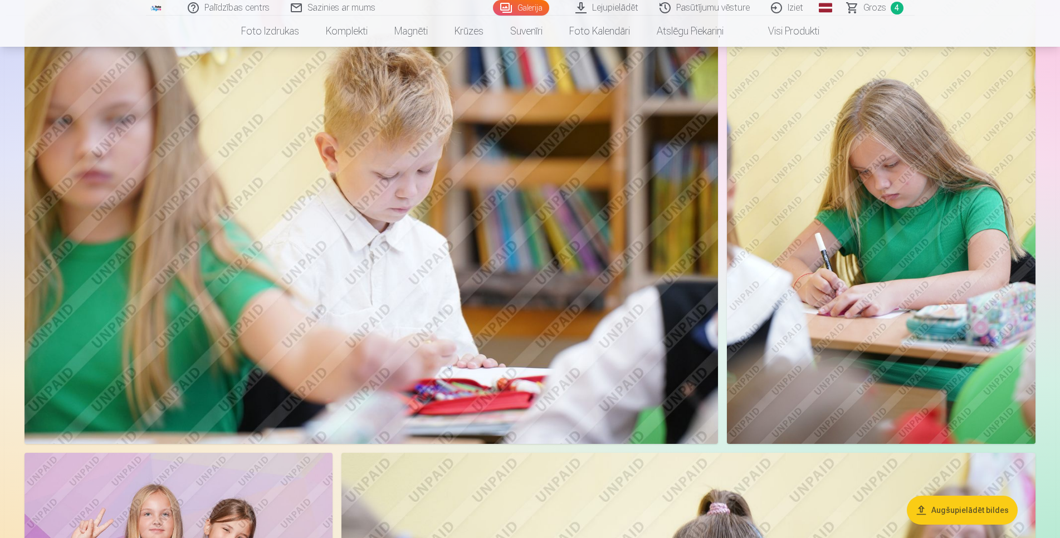
click at [815, 337] on img at bounding box center [881, 213] width 309 height 463
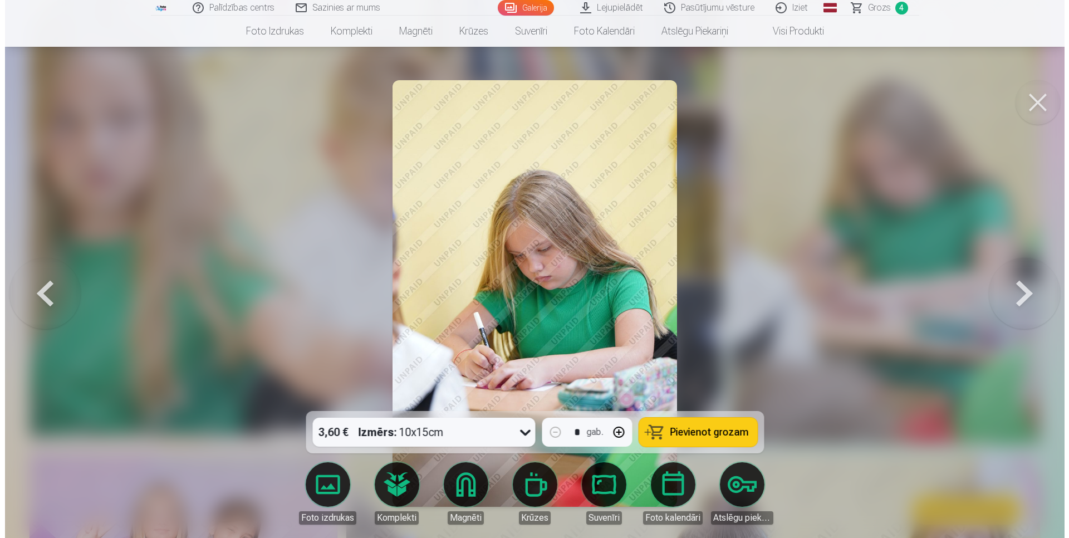
scroll to position [1891, 0]
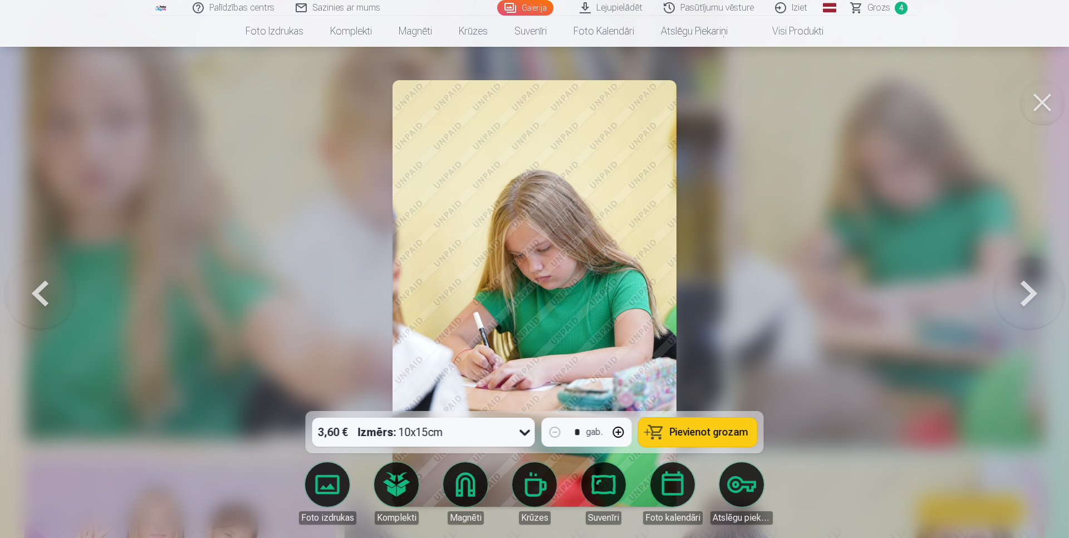
click at [1047, 101] on button at bounding box center [1042, 102] width 45 height 45
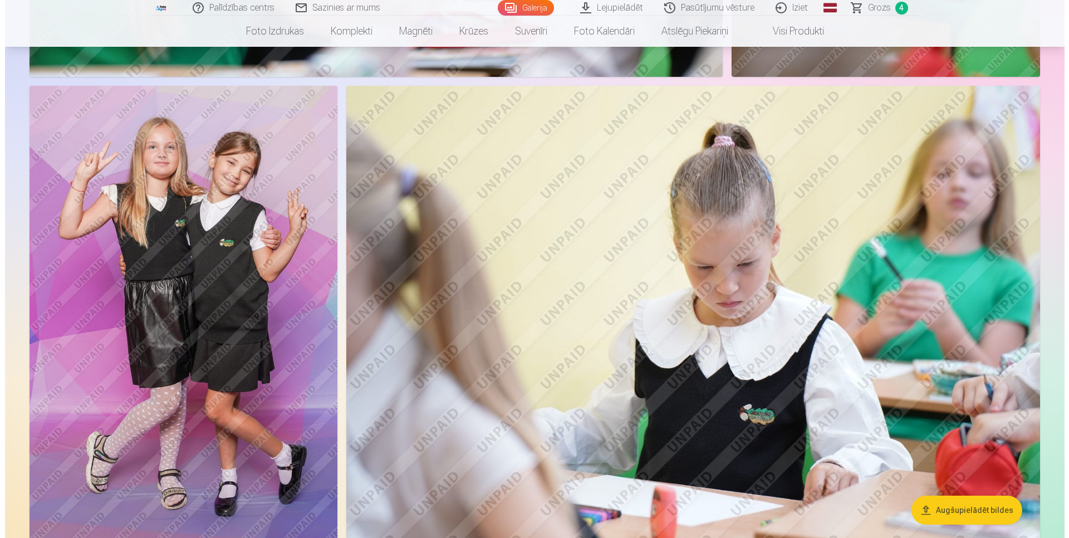
scroll to position [2329, 0]
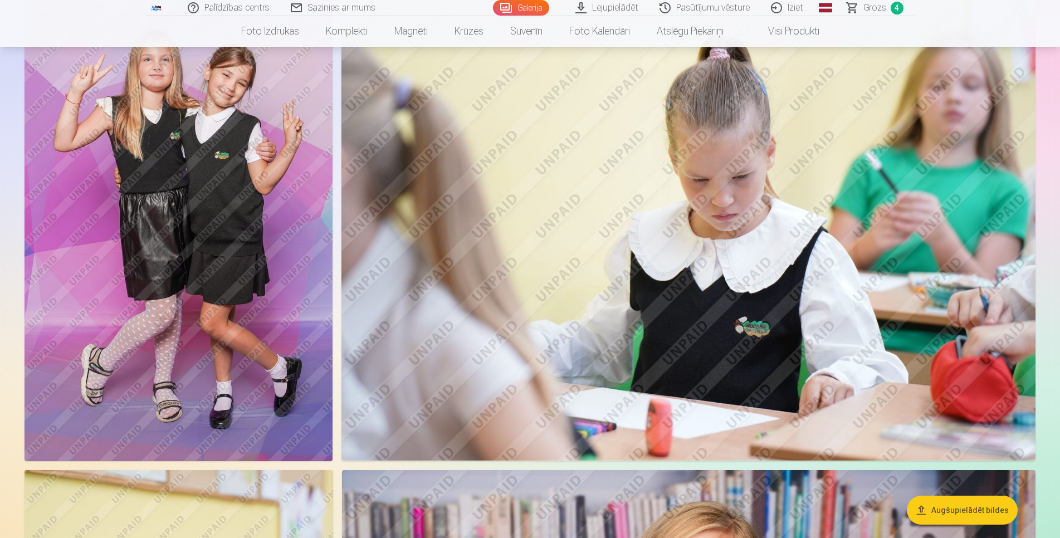
click at [204, 338] on img at bounding box center [179, 229] width 308 height 463
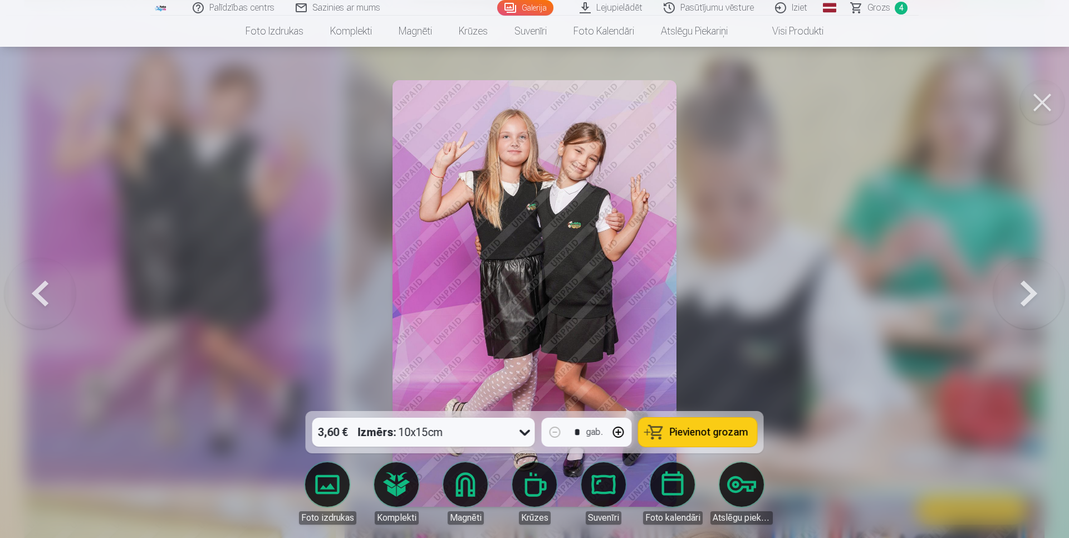
click at [1033, 109] on button at bounding box center [1042, 102] width 45 height 45
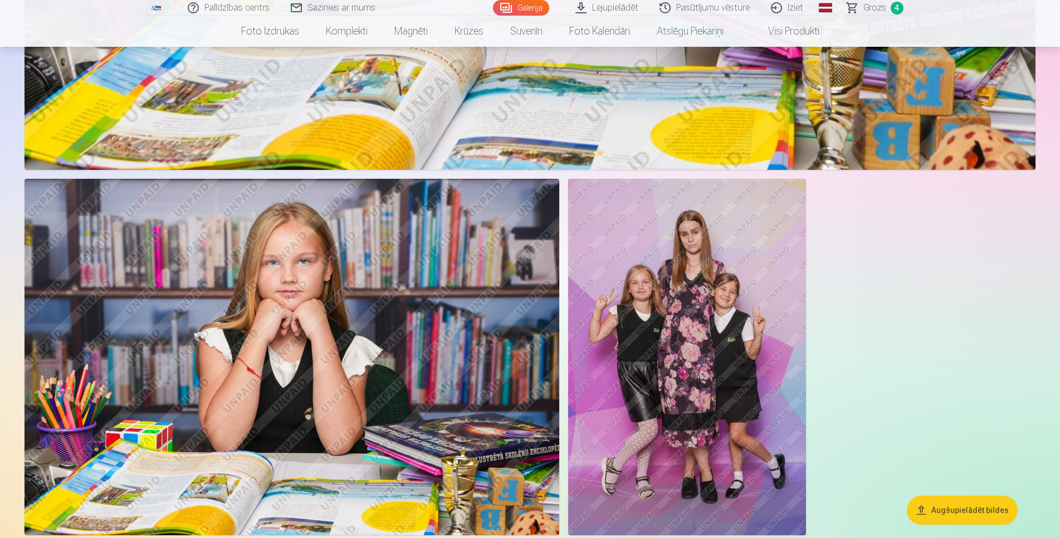
scroll to position [4500, 0]
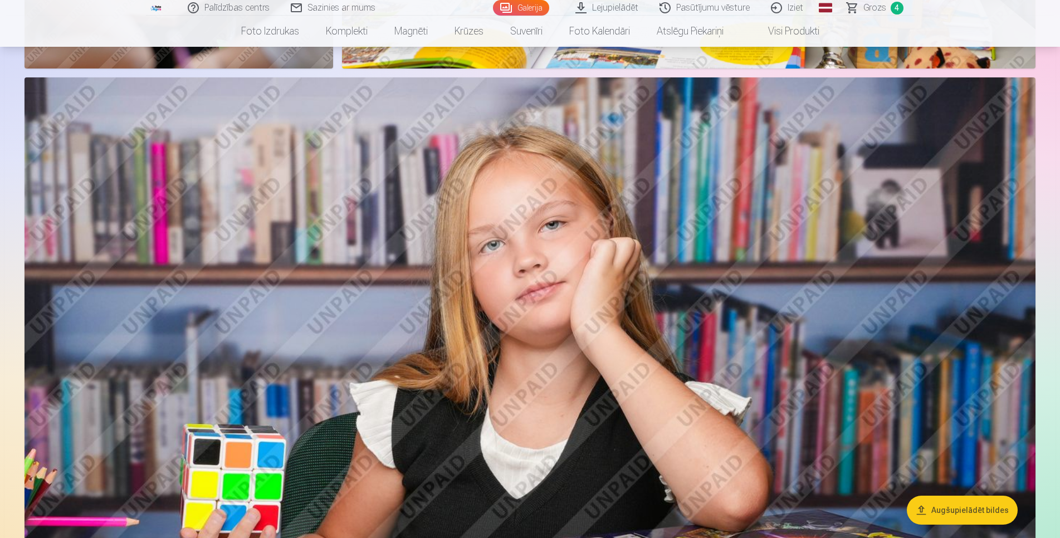
click at [540, 370] on img at bounding box center [530, 414] width 1011 height 674
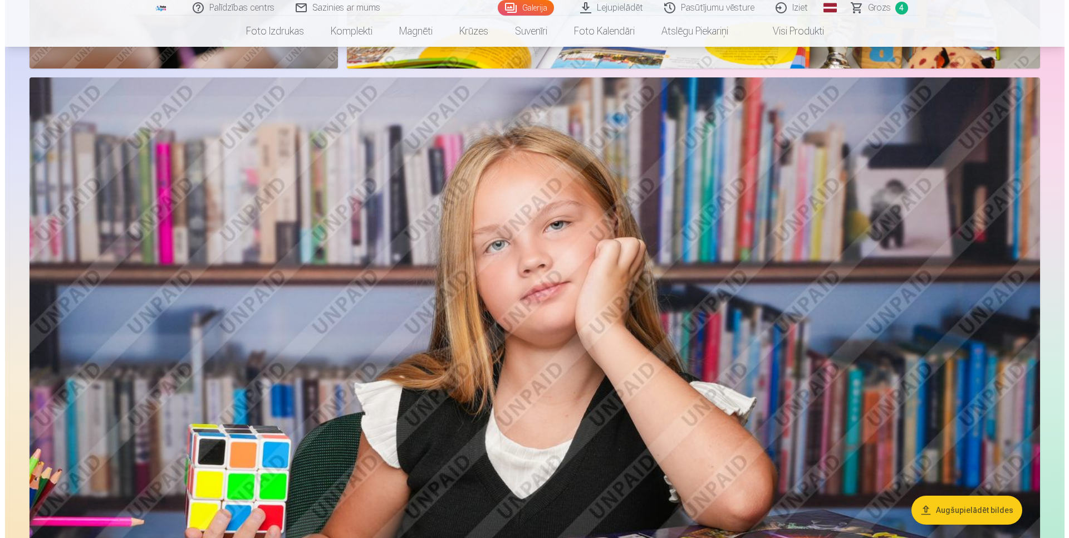
scroll to position [3218, 0]
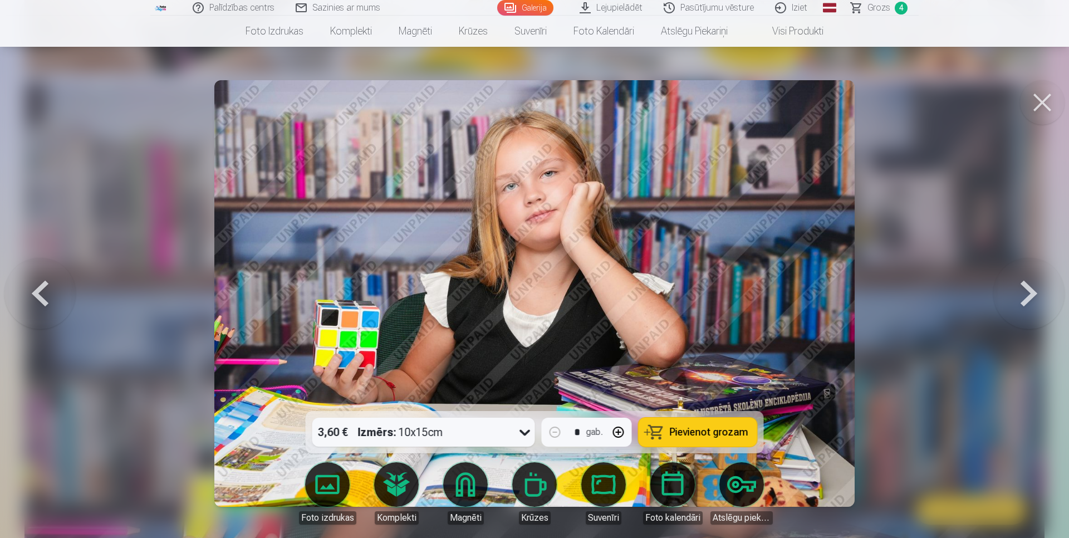
click at [695, 434] on span "Pievienot grozam" at bounding box center [709, 432] width 79 height 10
click at [1036, 99] on button at bounding box center [1042, 102] width 45 height 45
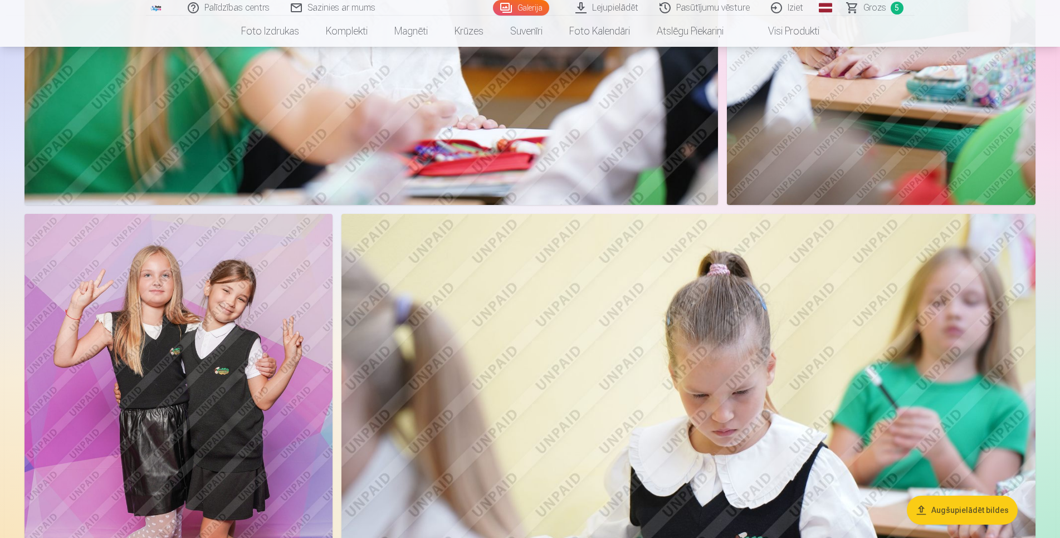
click at [243, 403] on img at bounding box center [179, 445] width 308 height 463
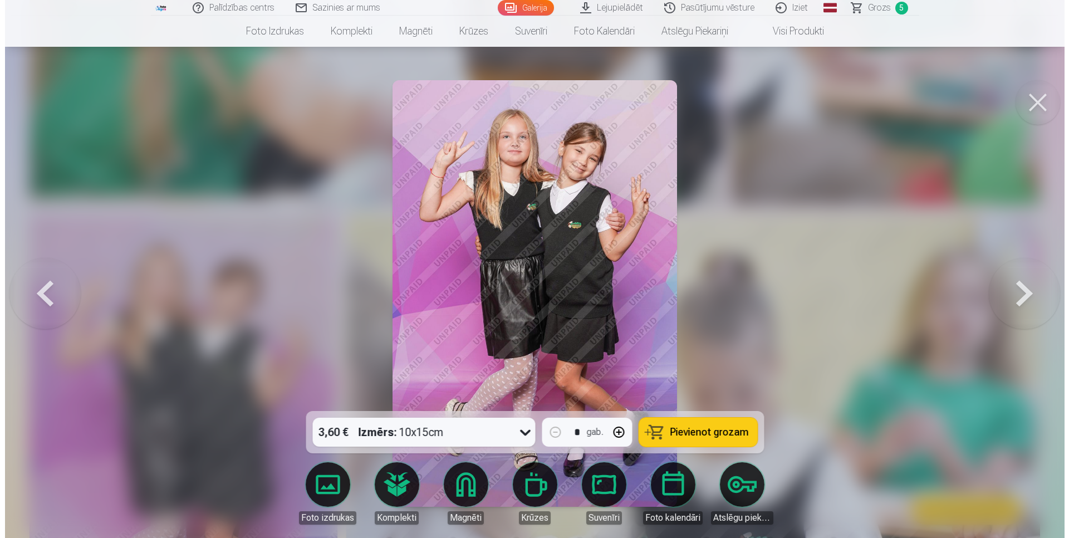
scroll to position [2131, 0]
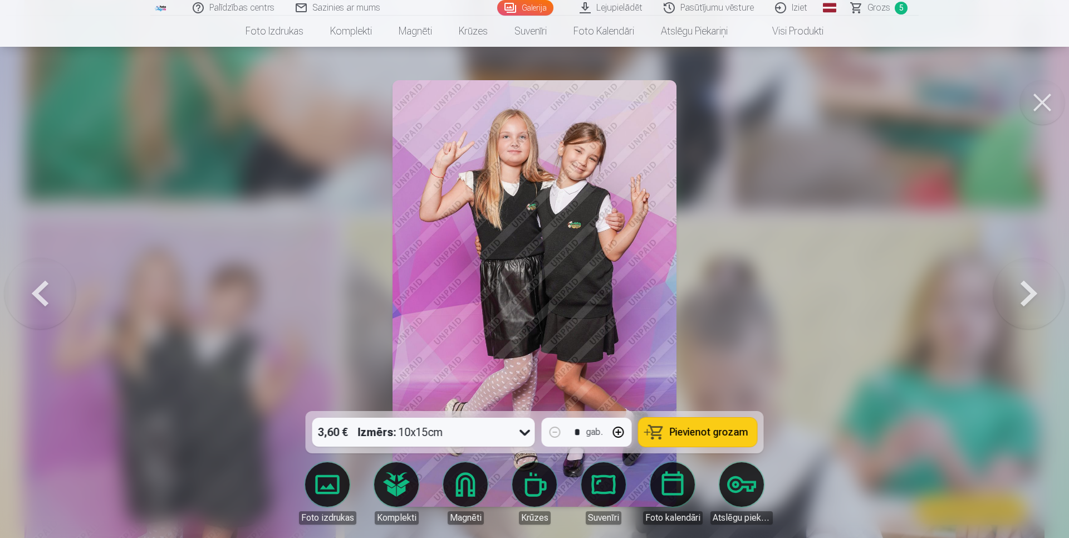
click at [731, 429] on span "Pievienot grozam" at bounding box center [709, 432] width 79 height 10
click at [880, 13] on span "Grozs" at bounding box center [879, 7] width 23 height 13
click at [1033, 109] on button at bounding box center [1042, 102] width 45 height 45
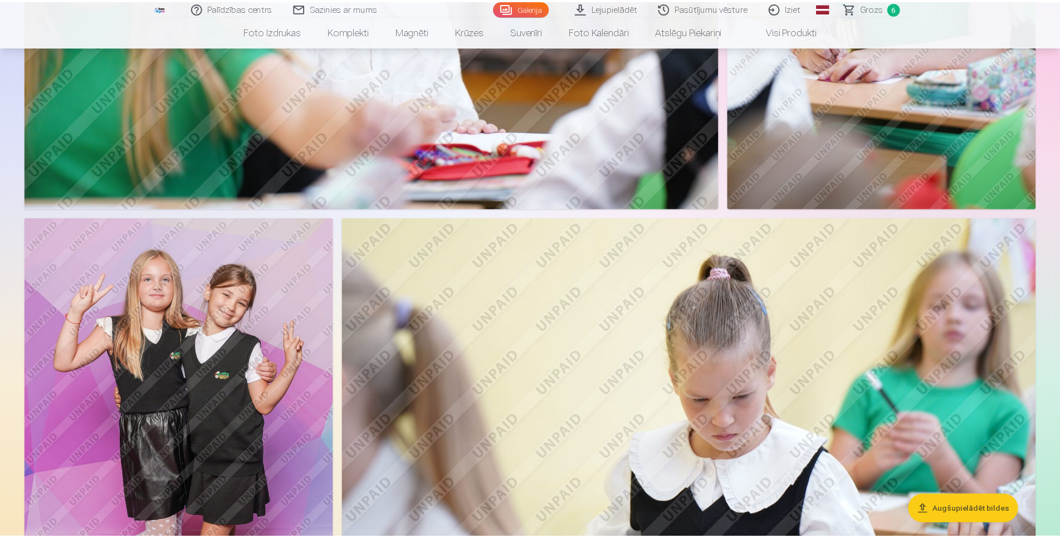
scroll to position [2114, 0]
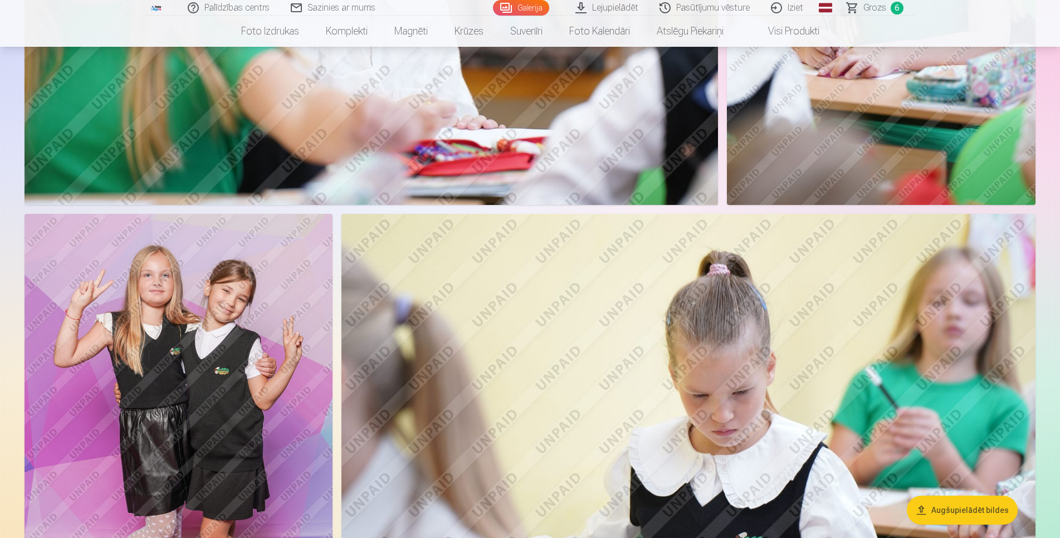
click at [876, 9] on span "Grozs" at bounding box center [874, 7] width 23 height 13
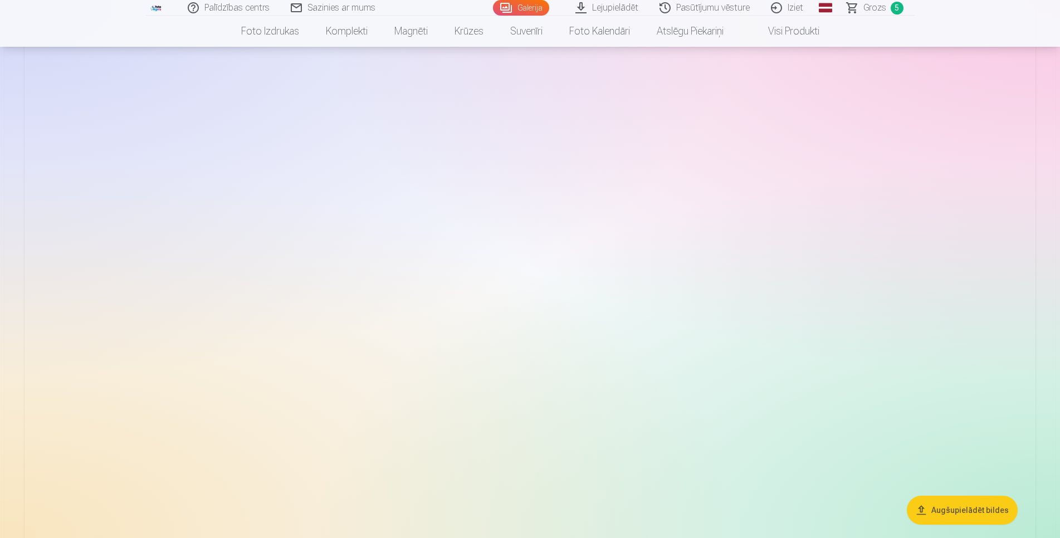
scroll to position [4071, 0]
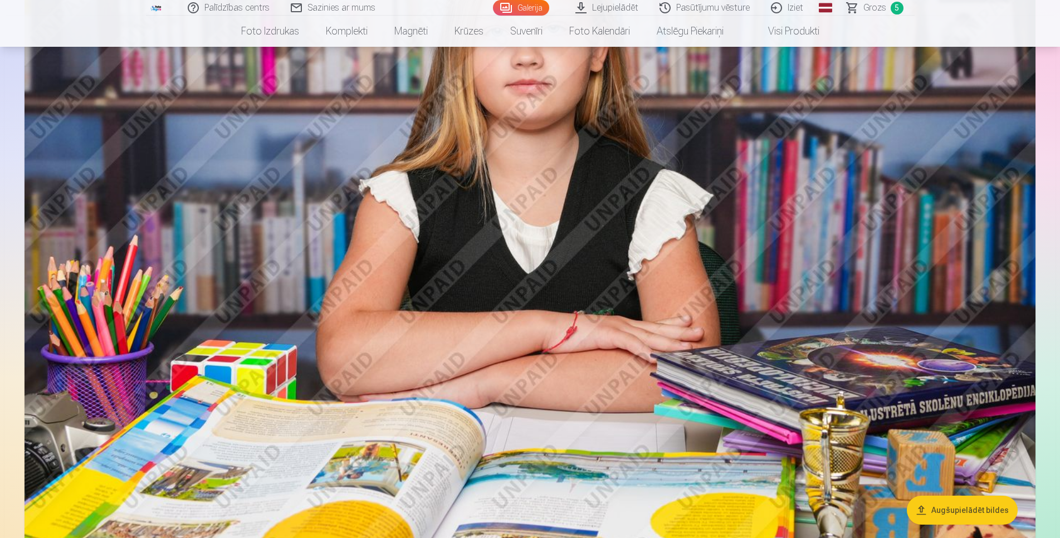
click at [624, 9] on link "Lejupielādēt" at bounding box center [607, 8] width 84 height 16
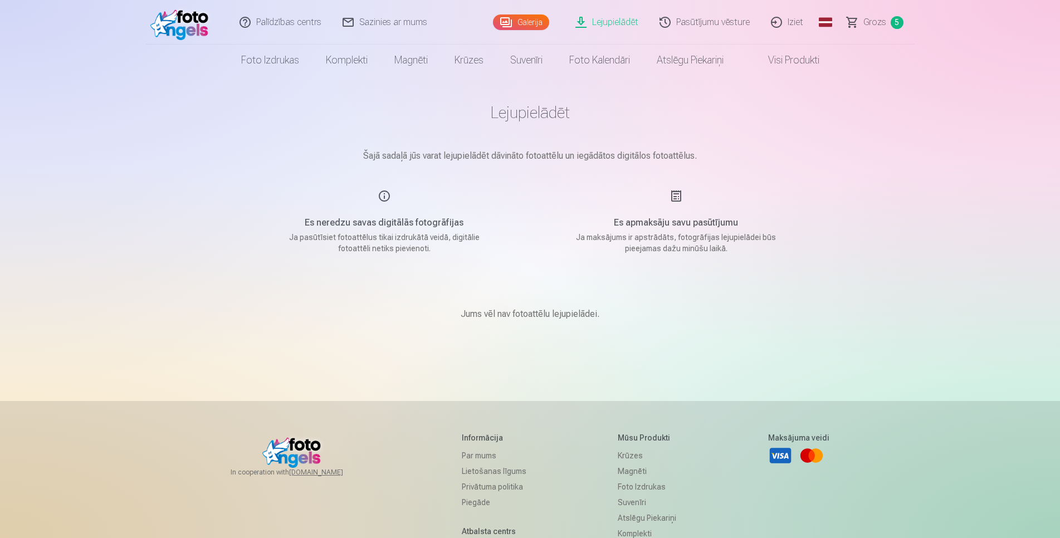
click at [868, 19] on span "Grozs" at bounding box center [874, 22] width 23 height 13
click at [921, 246] on div "Palīdzības centrs Sazinies ar mums Galerija Lejupielādēt Pasūtījumu vēsture Izi…" at bounding box center [530, 353] width 1060 height 707
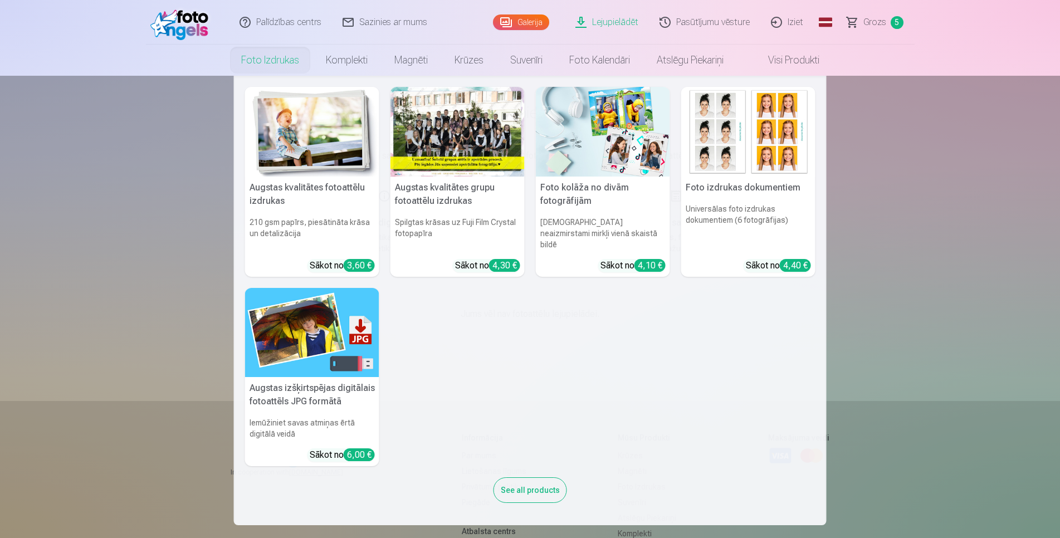
click at [279, 65] on link "Foto izdrukas" at bounding box center [270, 60] width 85 height 31
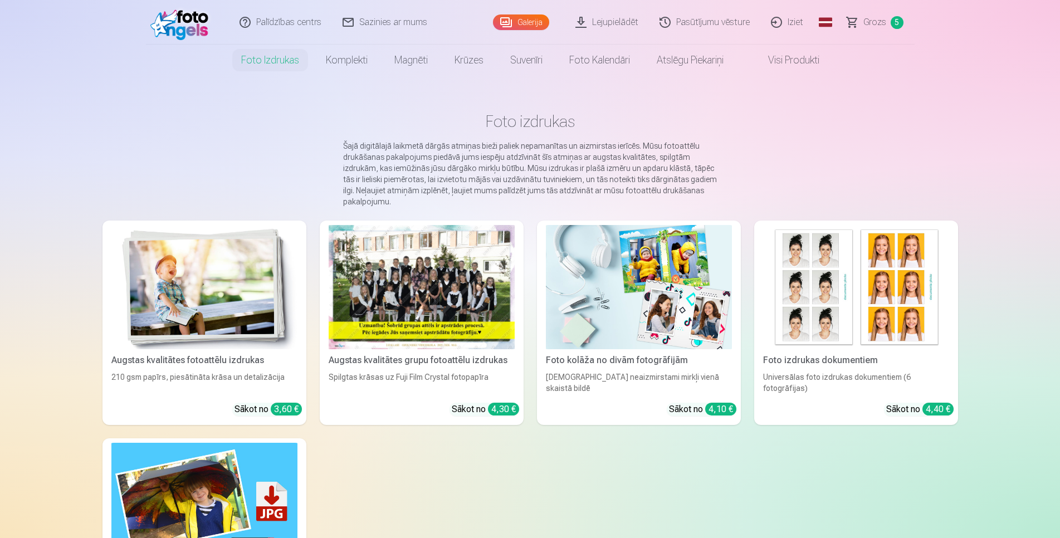
click at [515, 22] on link "Galerija" at bounding box center [521, 22] width 56 height 16
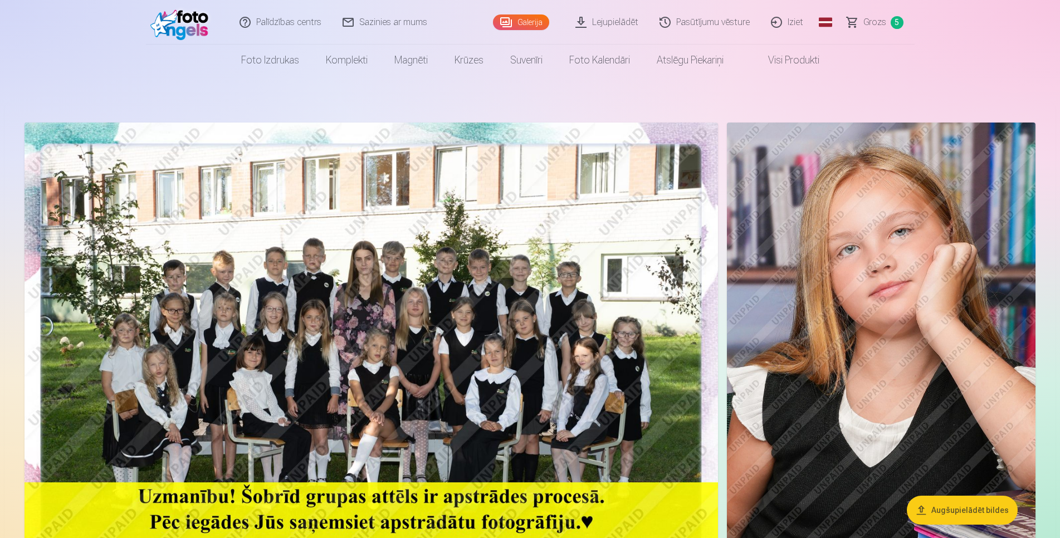
click at [878, 18] on span "Grozs" at bounding box center [874, 22] width 23 height 13
click at [872, 23] on span "Grozs" at bounding box center [874, 22] width 23 height 13
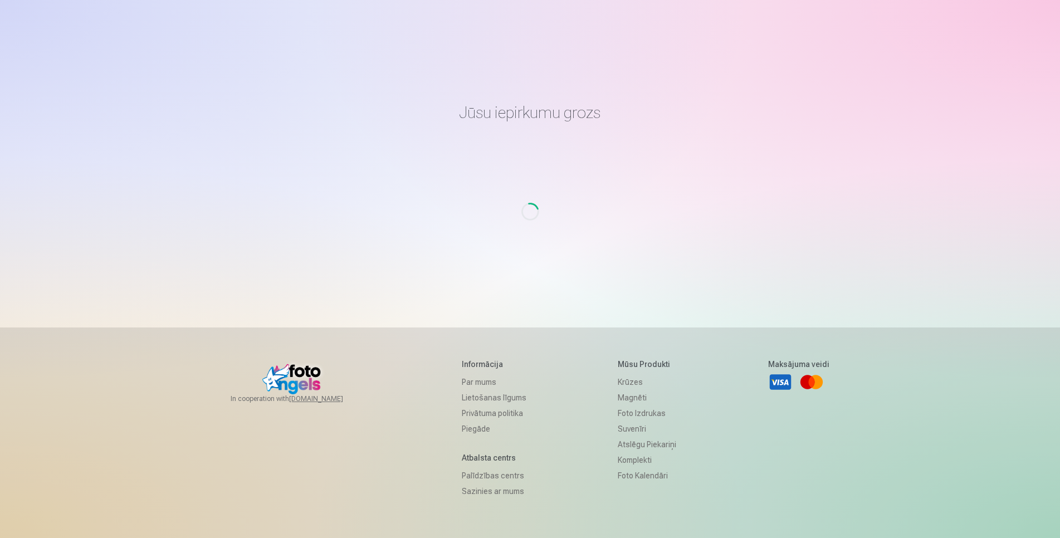
click at [703, 219] on div "Loading..." at bounding box center [530, 212] width 651 height 18
